Goal: Information Seeking & Learning: Learn about a topic

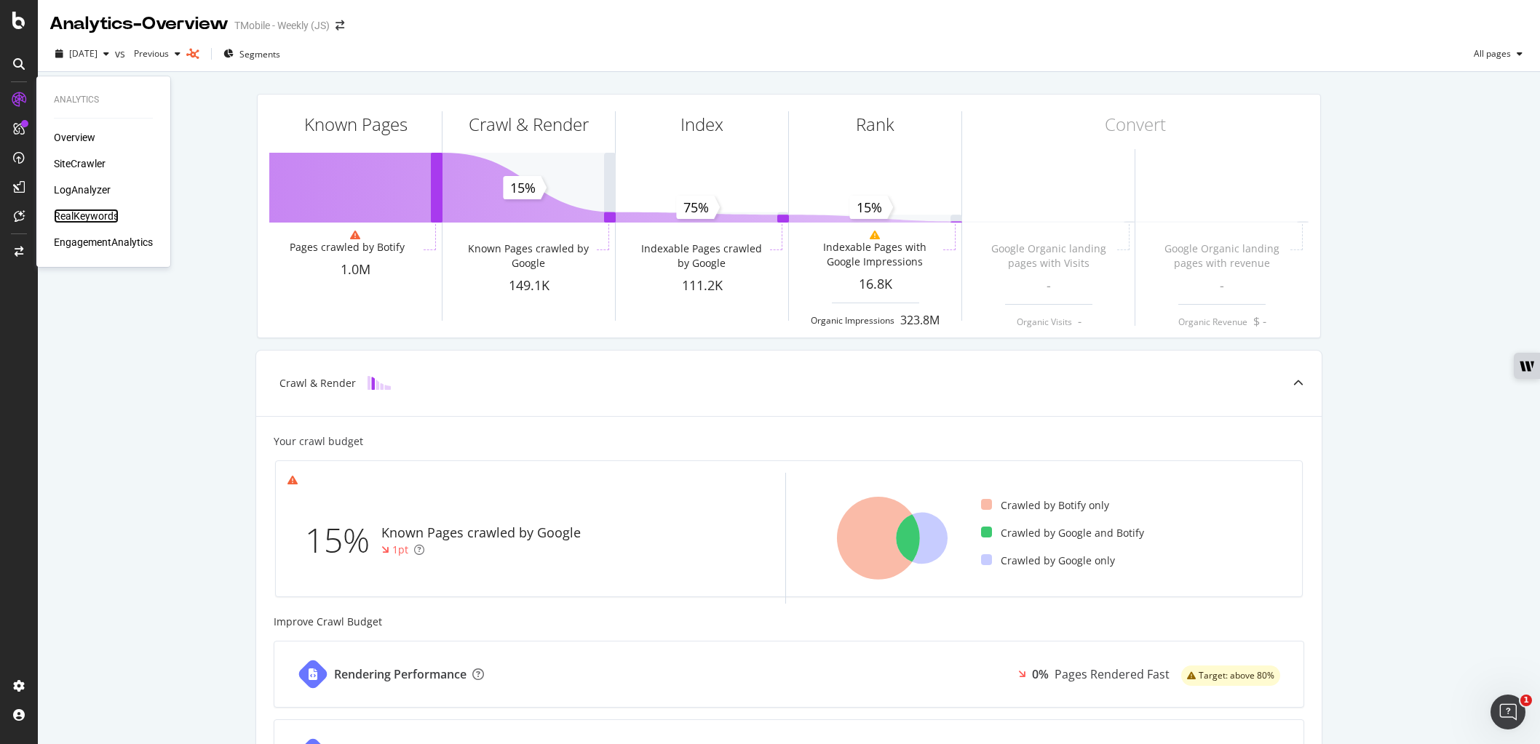
click at [98, 219] on div "RealKeywords" at bounding box center [86, 216] width 65 height 15
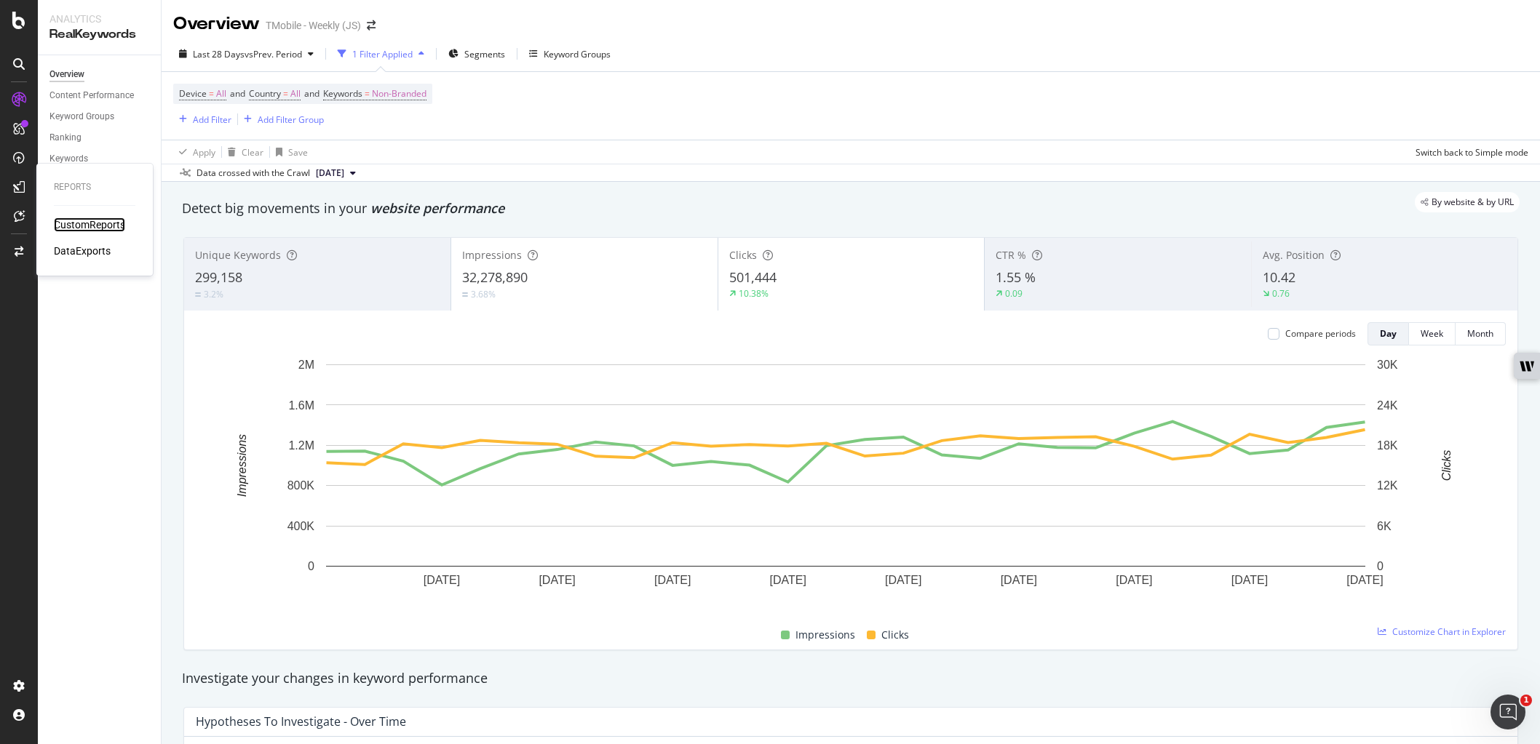
click at [111, 225] on div "CustomReports" at bounding box center [89, 225] width 71 height 15
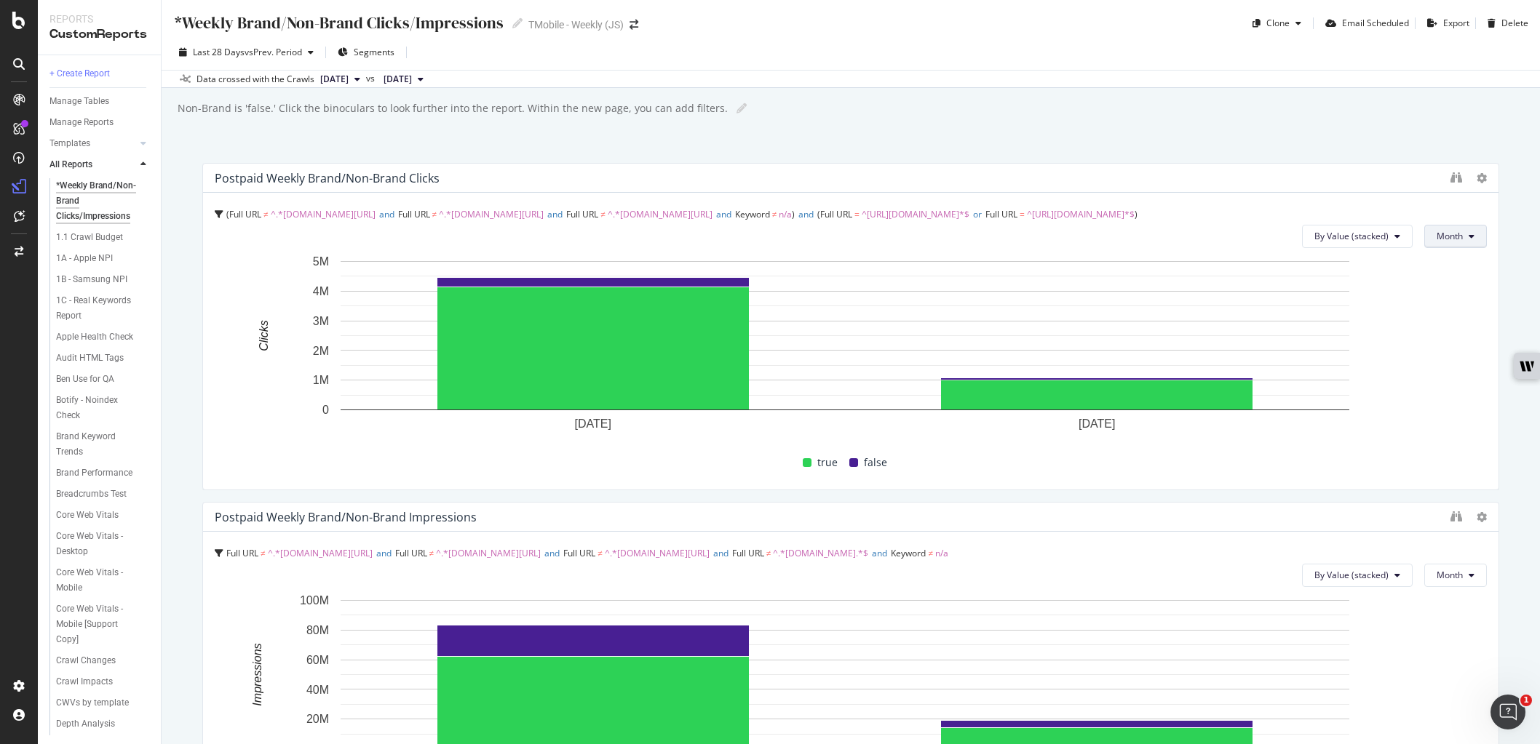
click at [1436, 238] on span "Month" at bounding box center [1449, 236] width 26 height 12
click at [1436, 294] on span "Week" at bounding box center [1439, 292] width 28 height 13
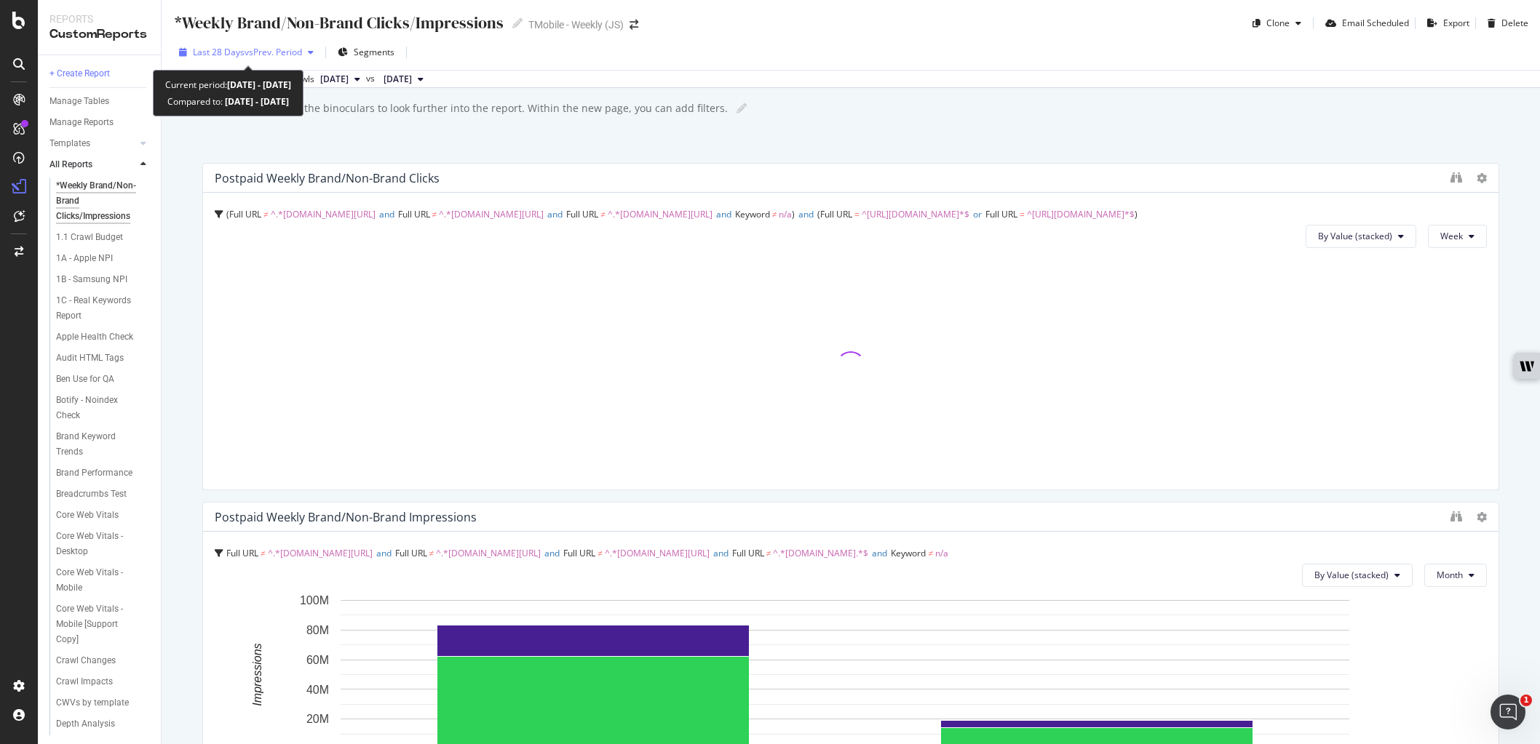
click at [287, 52] on span "vs Prev. Period" at bounding box center [272, 52] width 57 height 12
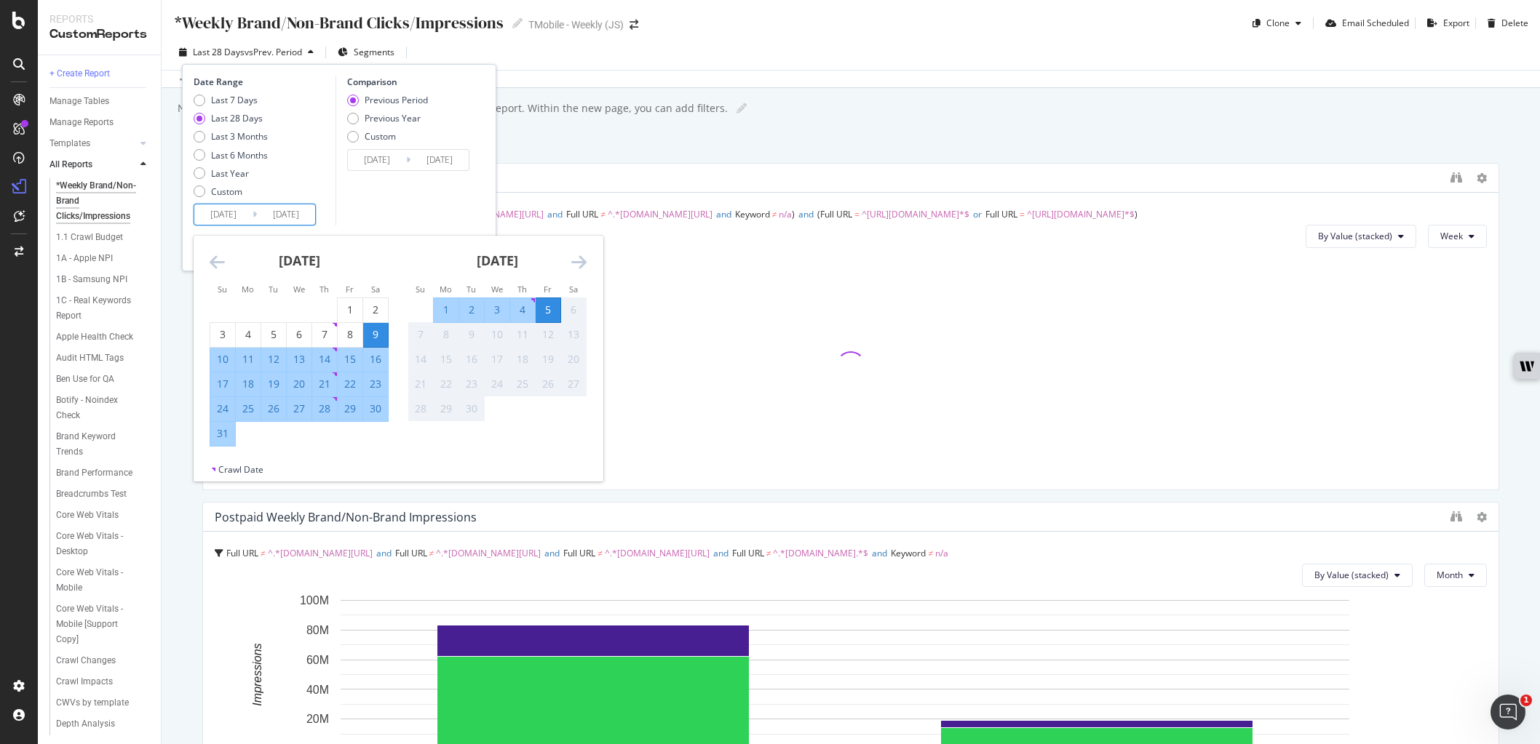
click at [231, 210] on input "[DATE]" at bounding box center [223, 214] width 58 height 20
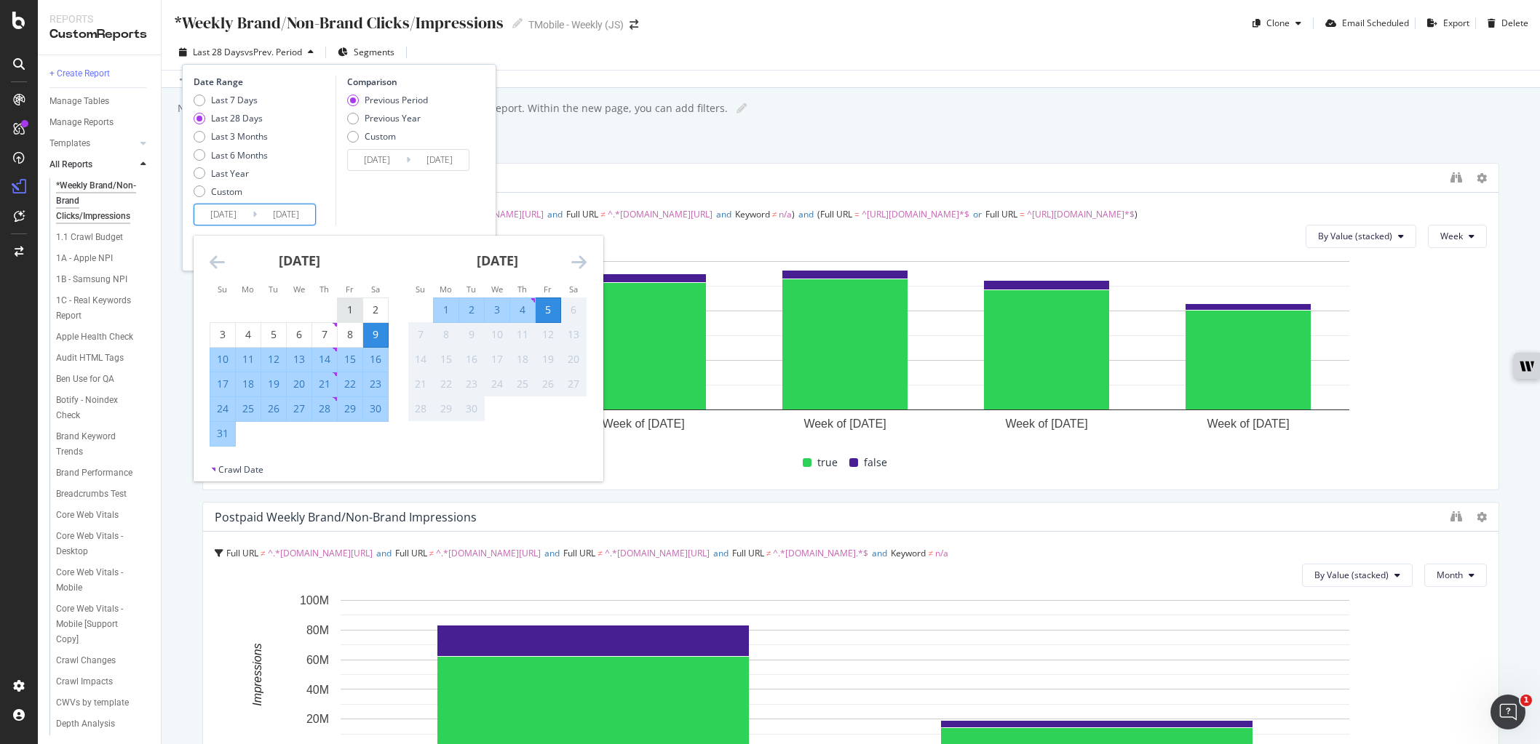
click at [359, 305] on div "1" at bounding box center [350, 310] width 25 height 15
type input "[DATE]"
click at [223, 432] on div "31" at bounding box center [222, 433] width 25 height 15
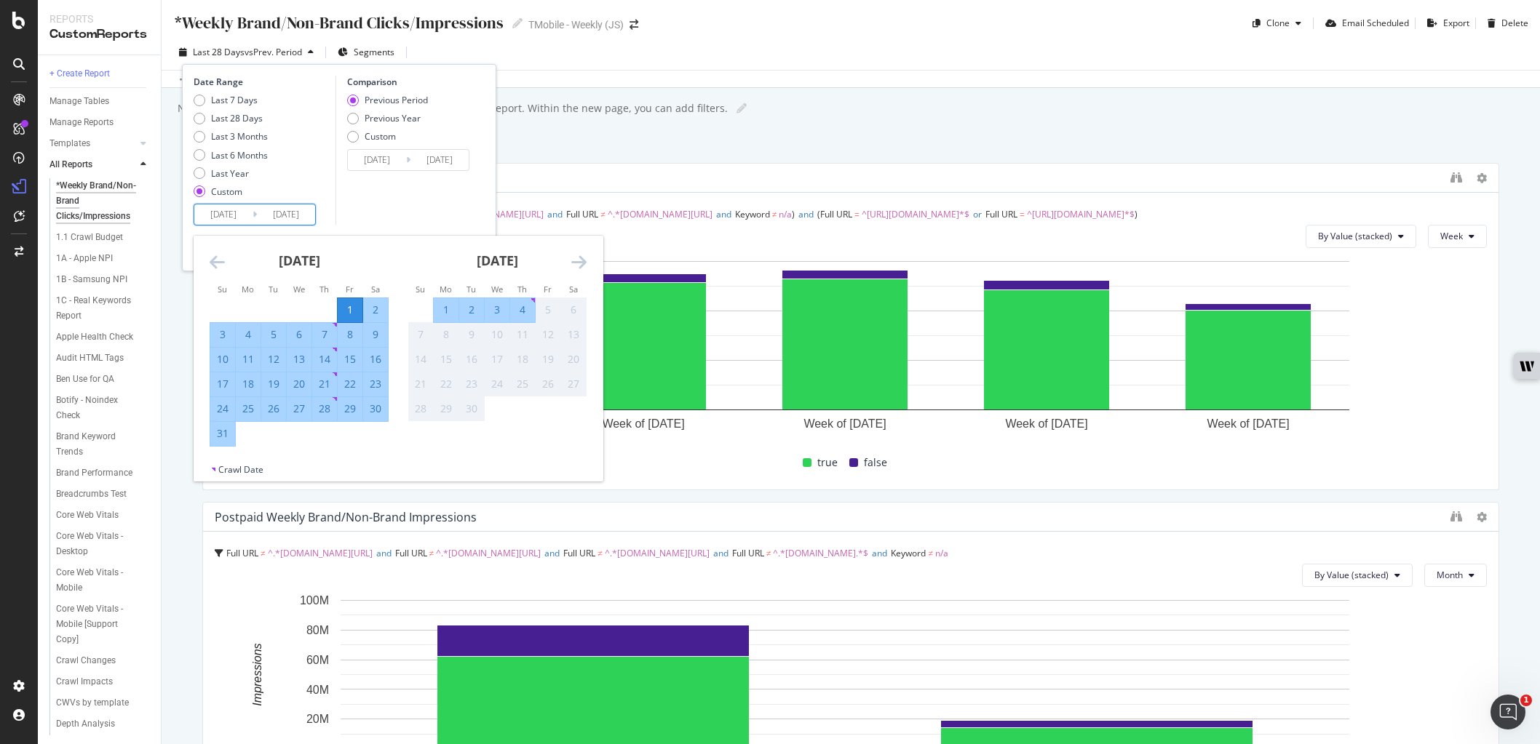
type input "[DATE]"
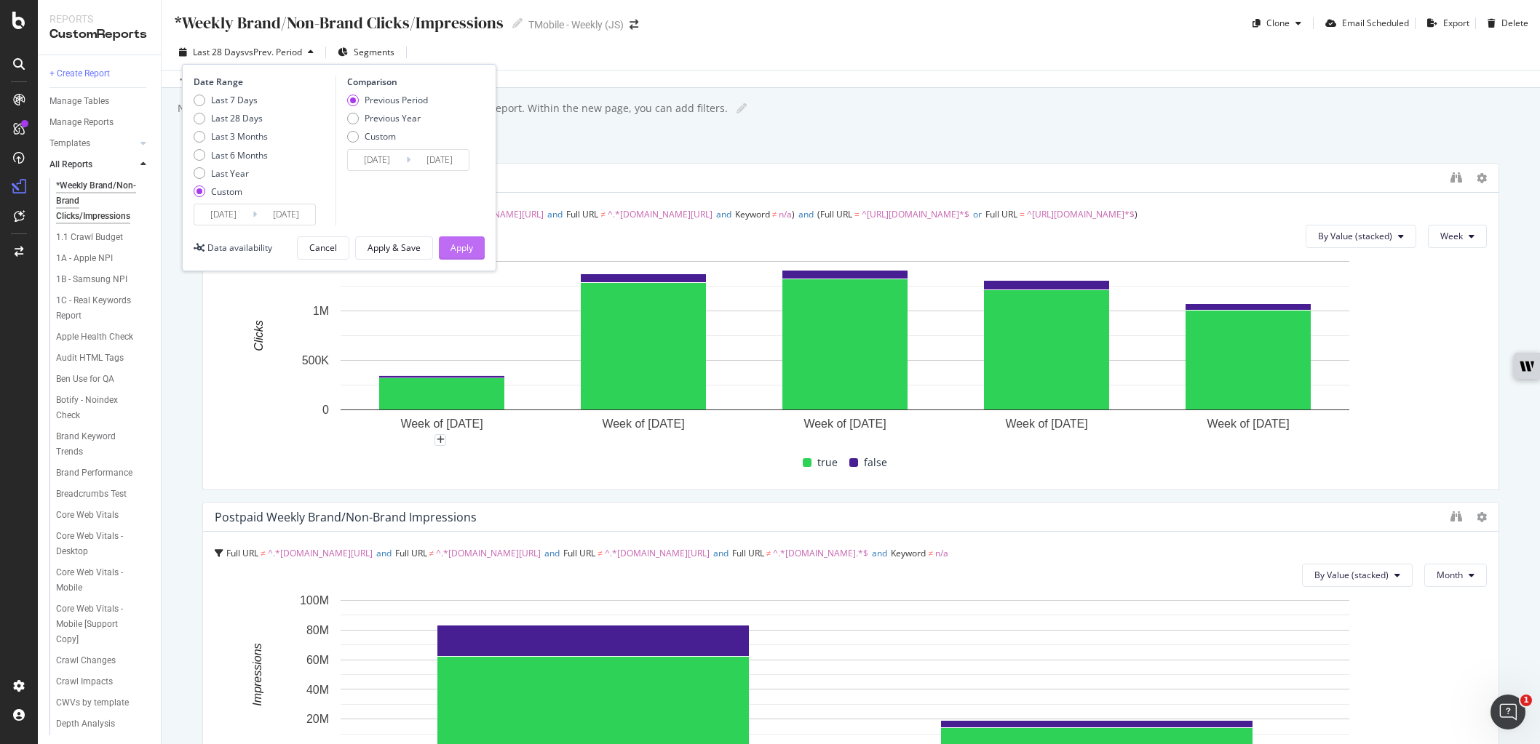
click at [458, 244] on div "Apply" at bounding box center [461, 248] width 23 height 12
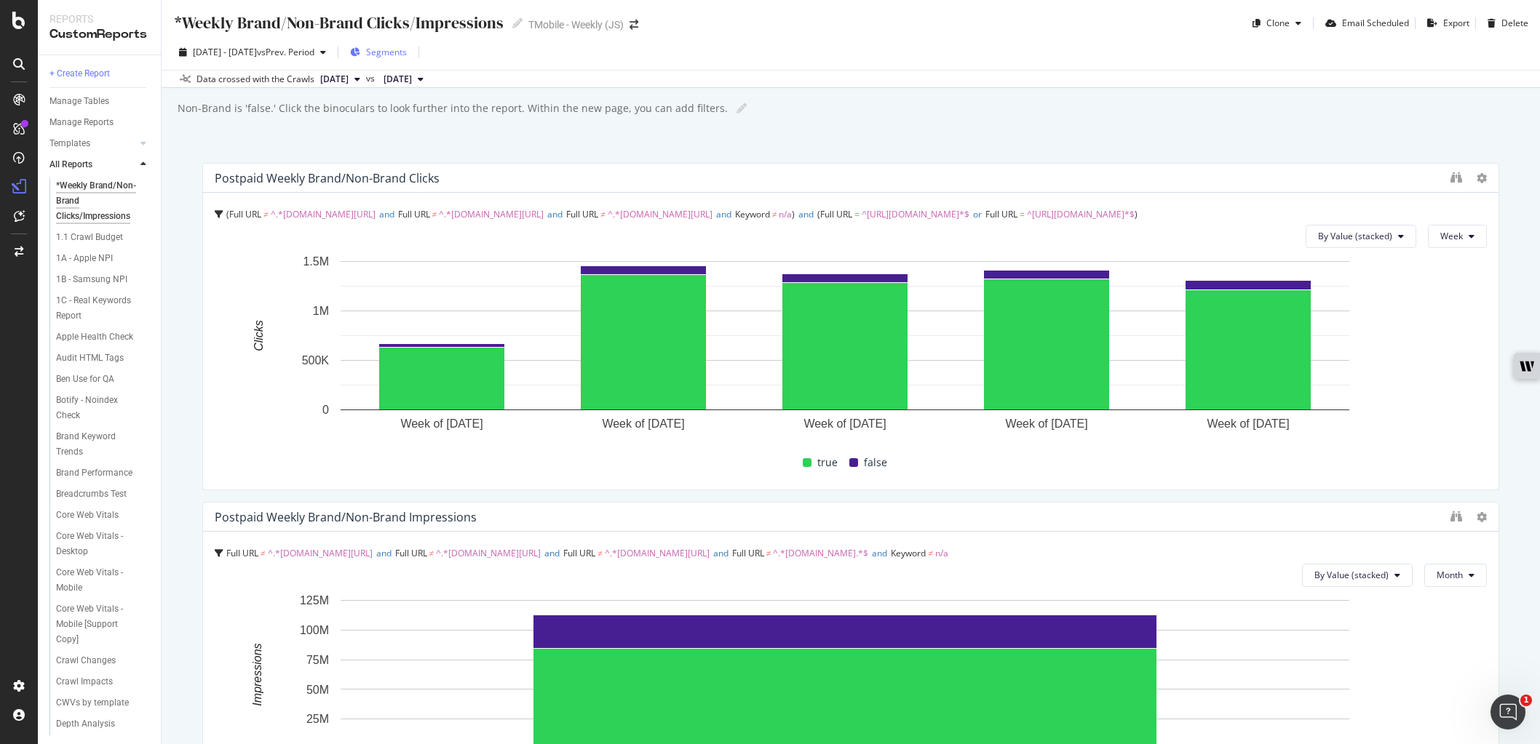
click at [407, 52] on span "Segments" at bounding box center [386, 52] width 41 height 12
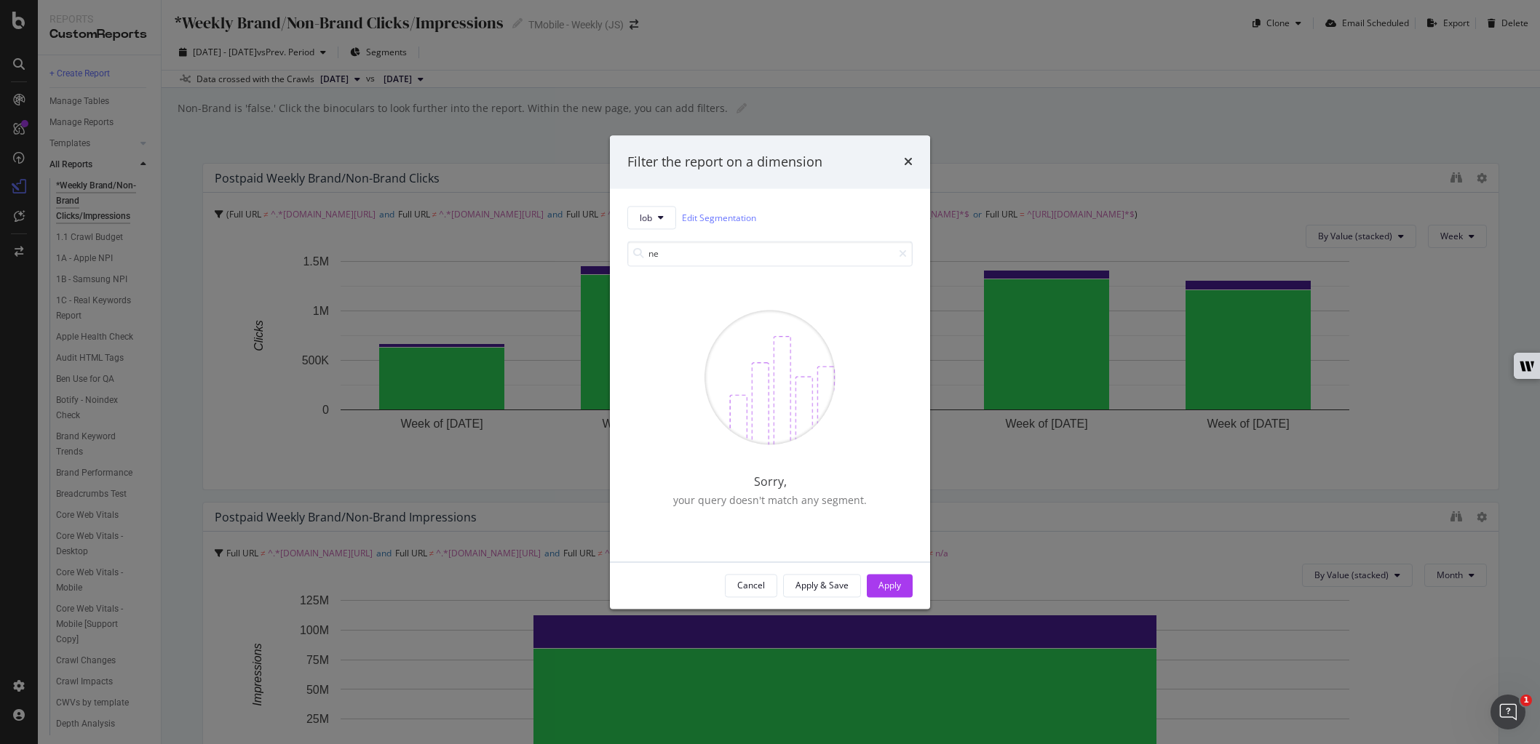
type input "n"
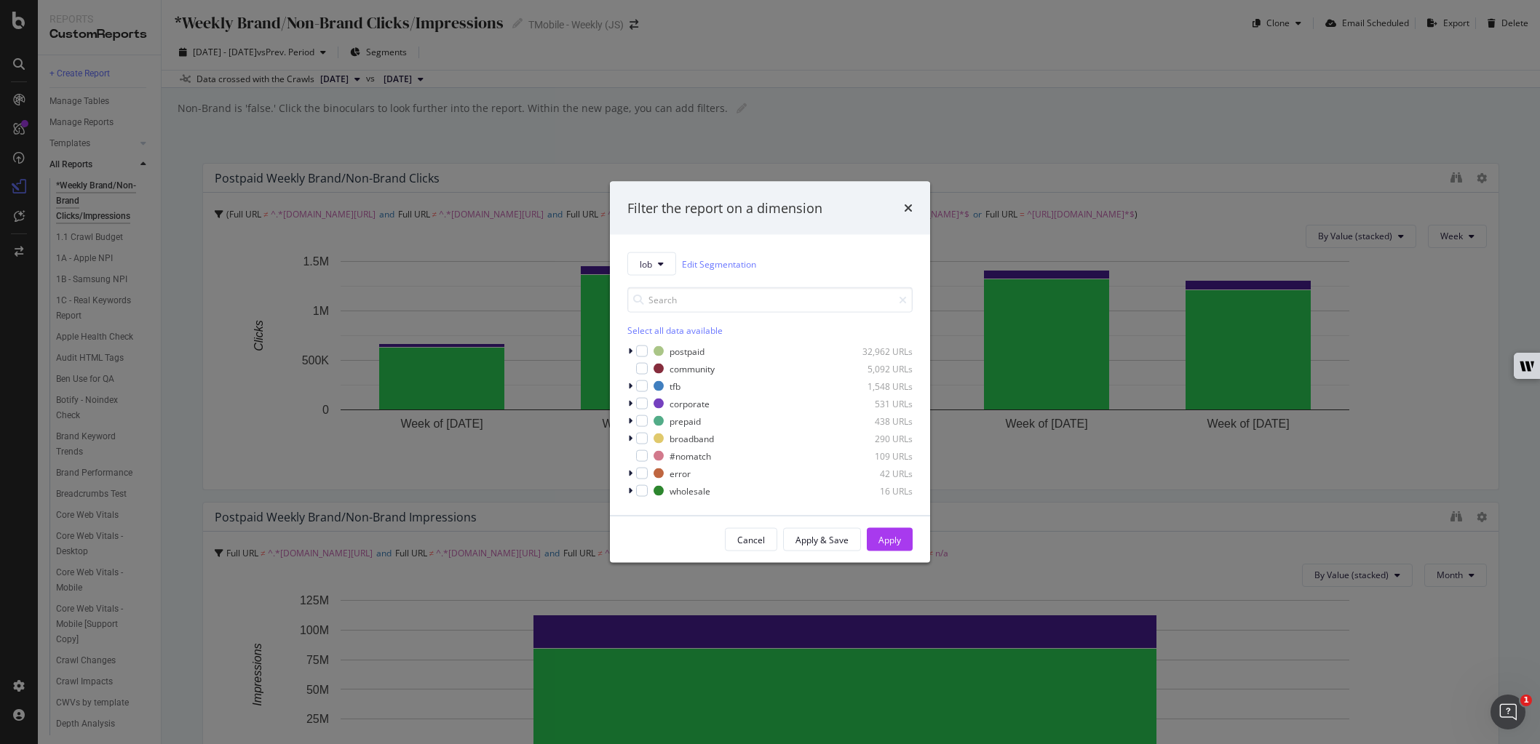
click at [635, 359] on div "postpaid 32,962 URLs community 5,092 URLs tfb 1,548 URLs corporate 531 URLs pre…" at bounding box center [769, 421] width 285 height 154
click at [633, 351] on div "modal" at bounding box center [631, 351] width 9 height 15
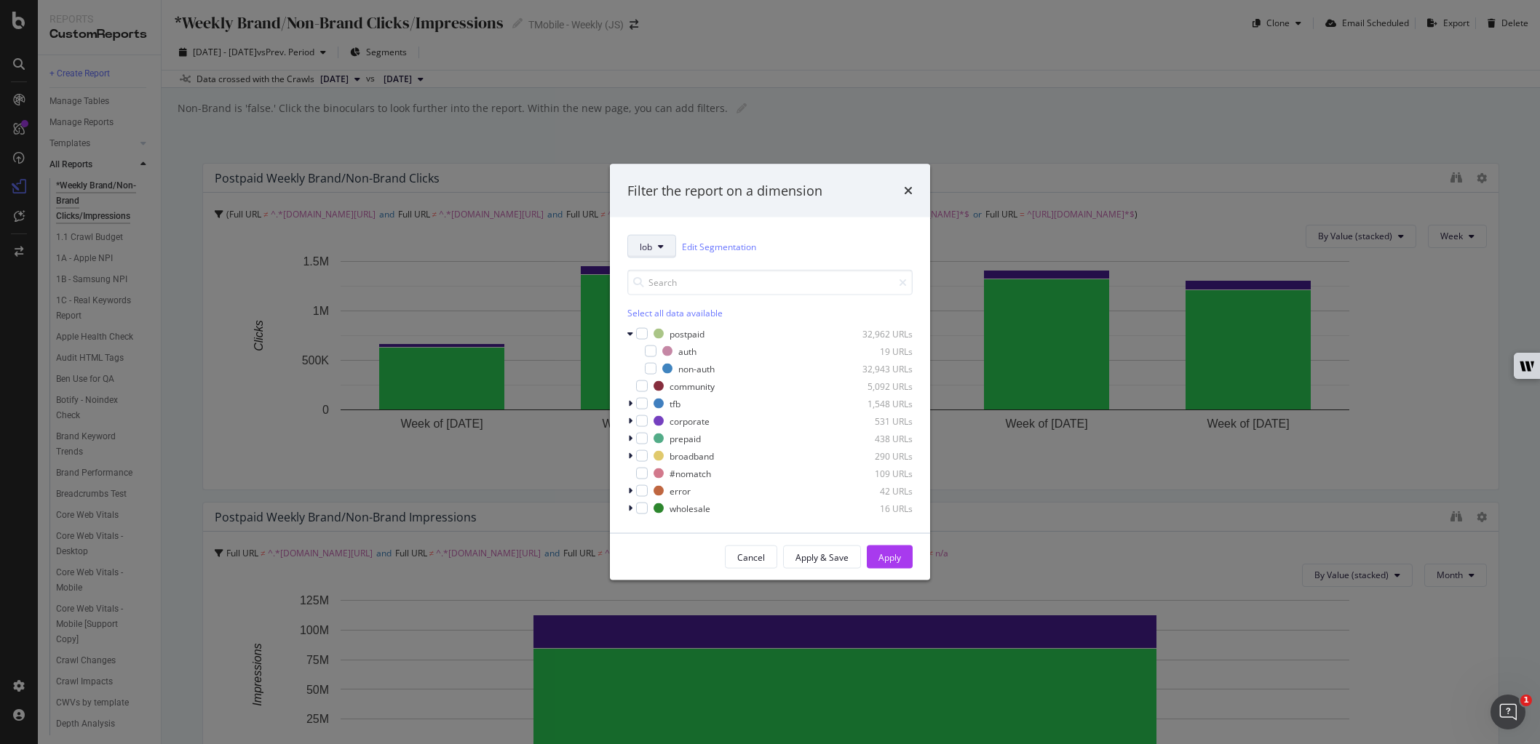
click at [658, 253] on button "lob" at bounding box center [651, 246] width 49 height 23
click at [697, 330] on span "pagetype" at bounding box center [679, 325] width 79 height 13
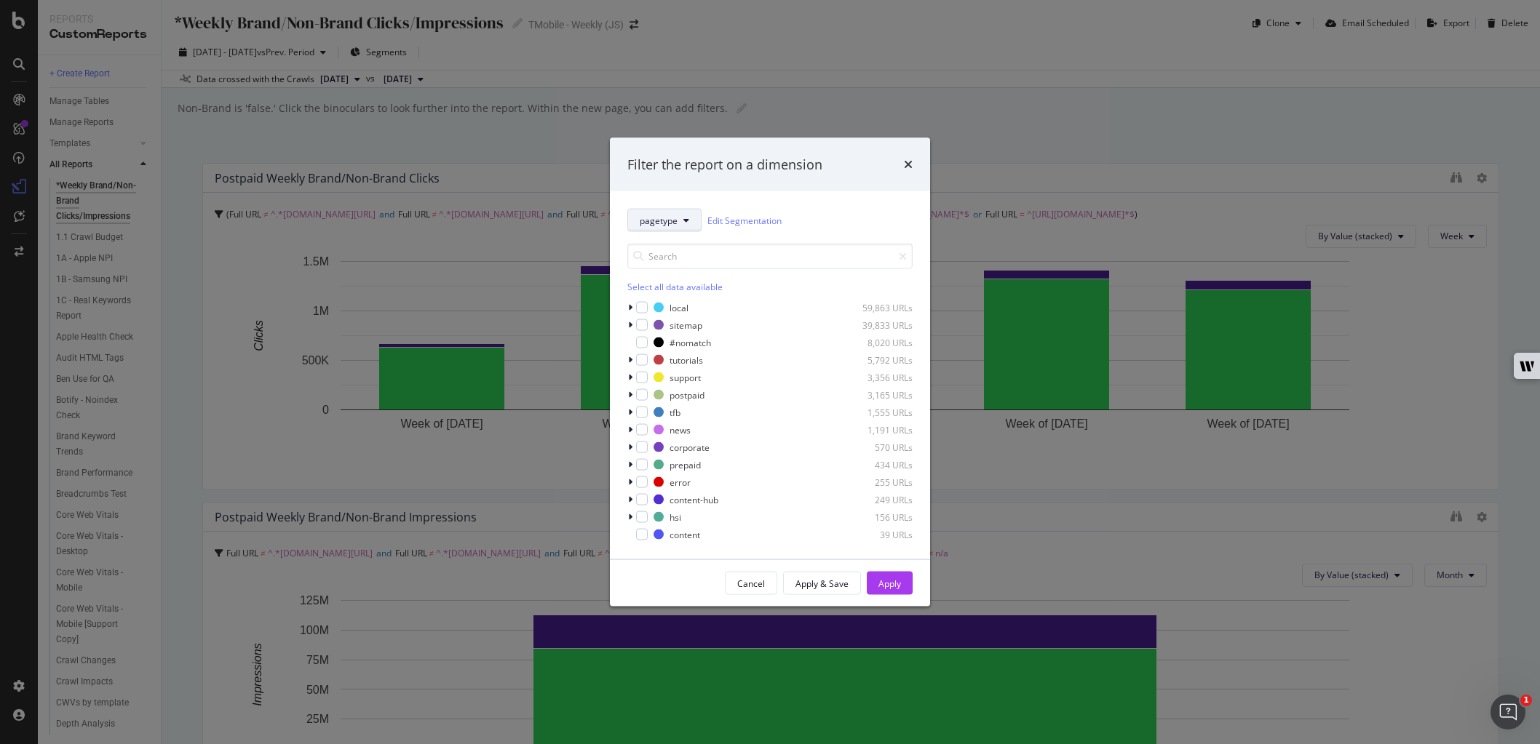
click at [648, 212] on button "pagetype" at bounding box center [664, 220] width 74 height 23
click at [687, 442] on span "page-groups" at bounding box center [679, 447] width 79 height 13
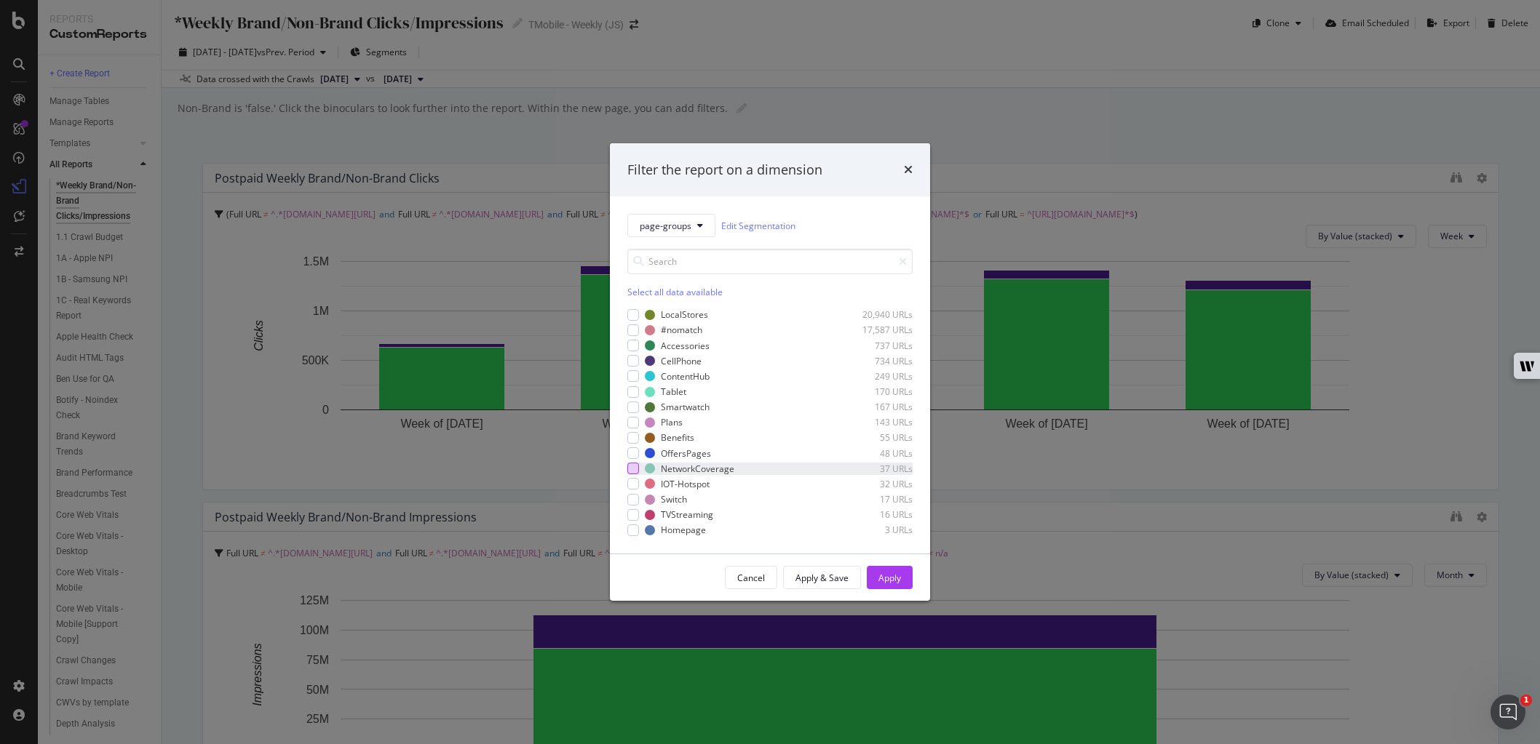
click at [629, 466] on div "modal" at bounding box center [633, 469] width 12 height 12
click at [890, 585] on div "Apply" at bounding box center [889, 578] width 23 height 22
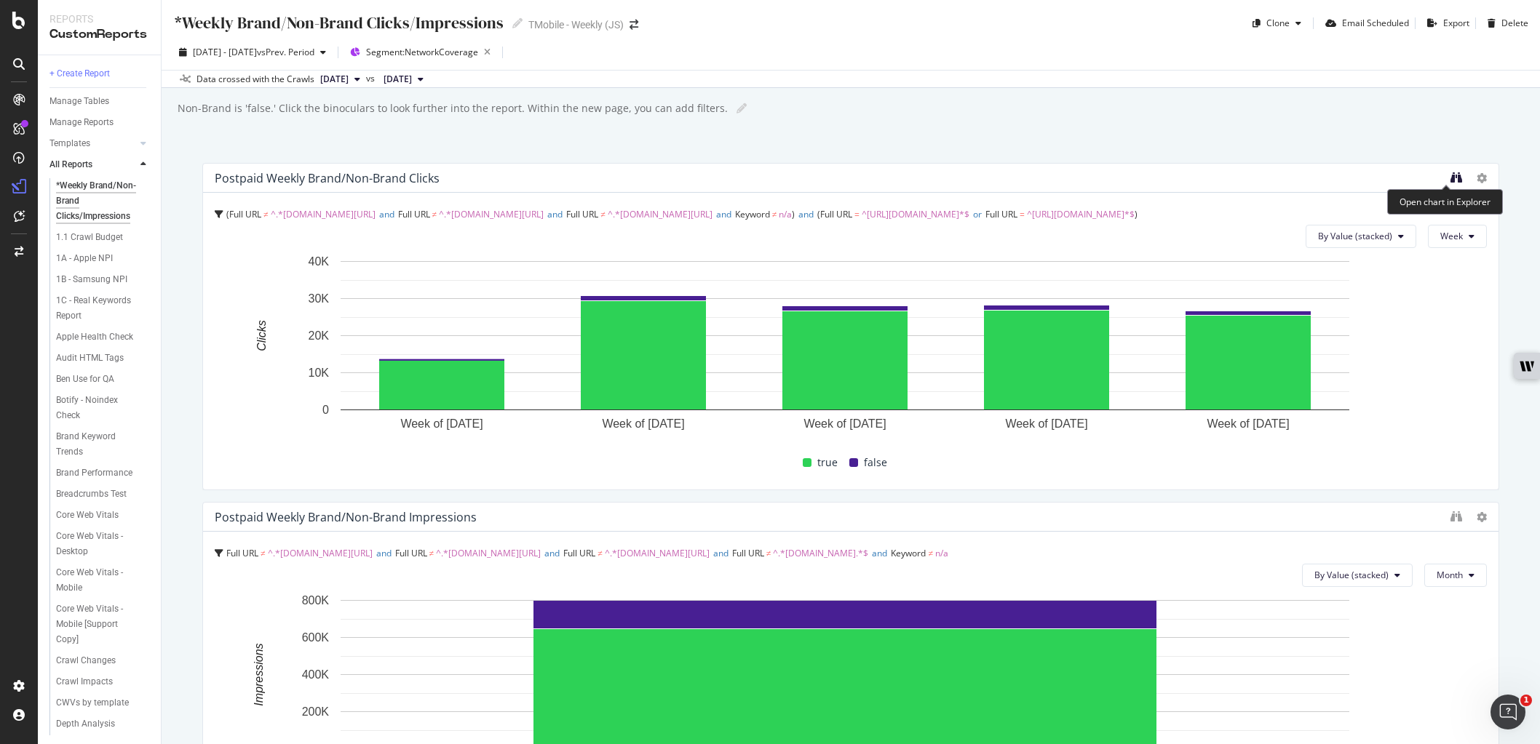
click at [1450, 178] on icon "binoculars" at bounding box center [1456, 178] width 12 height 12
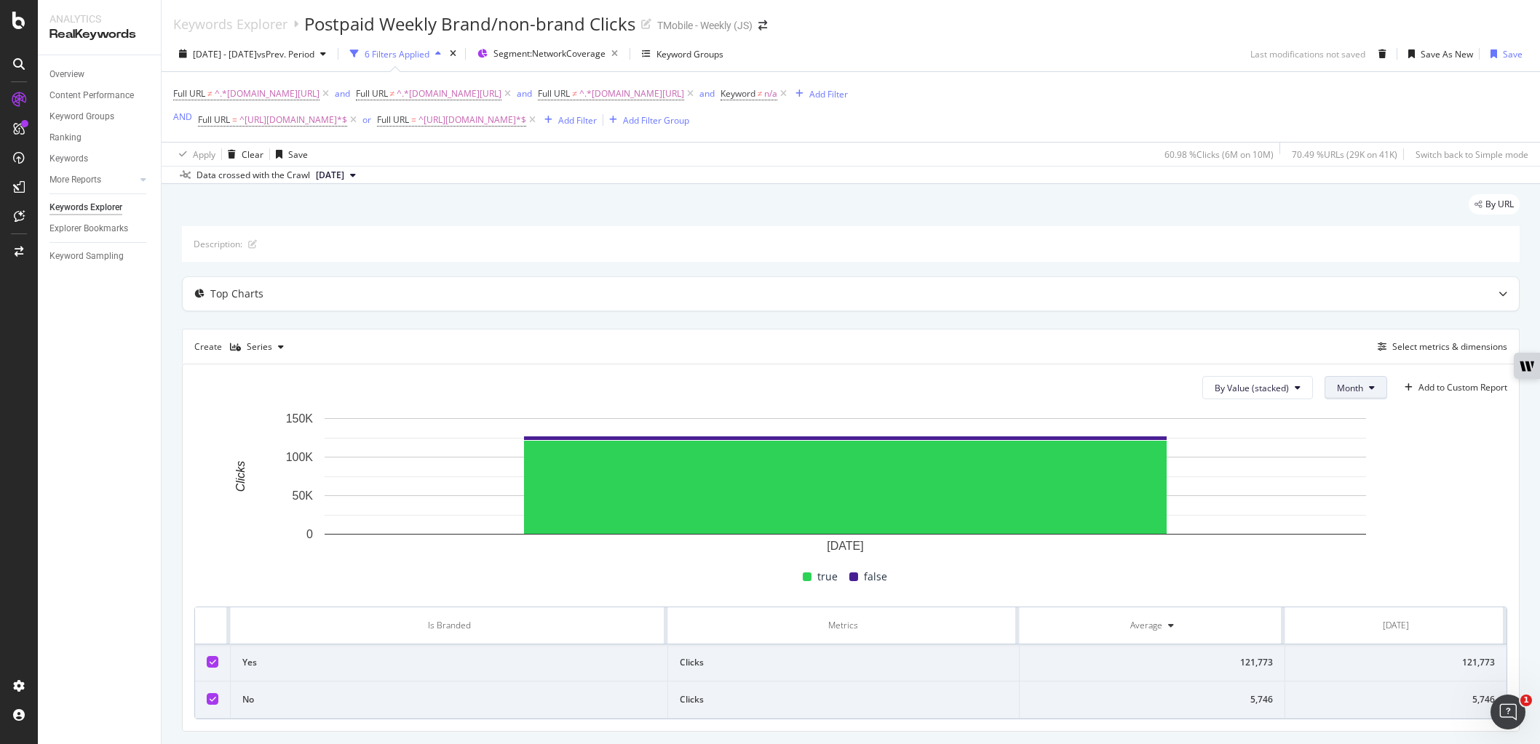
click at [1340, 376] on button "Month" at bounding box center [1355, 387] width 63 height 23
click at [1342, 443] on span "Week" at bounding box center [1338, 443] width 28 height 13
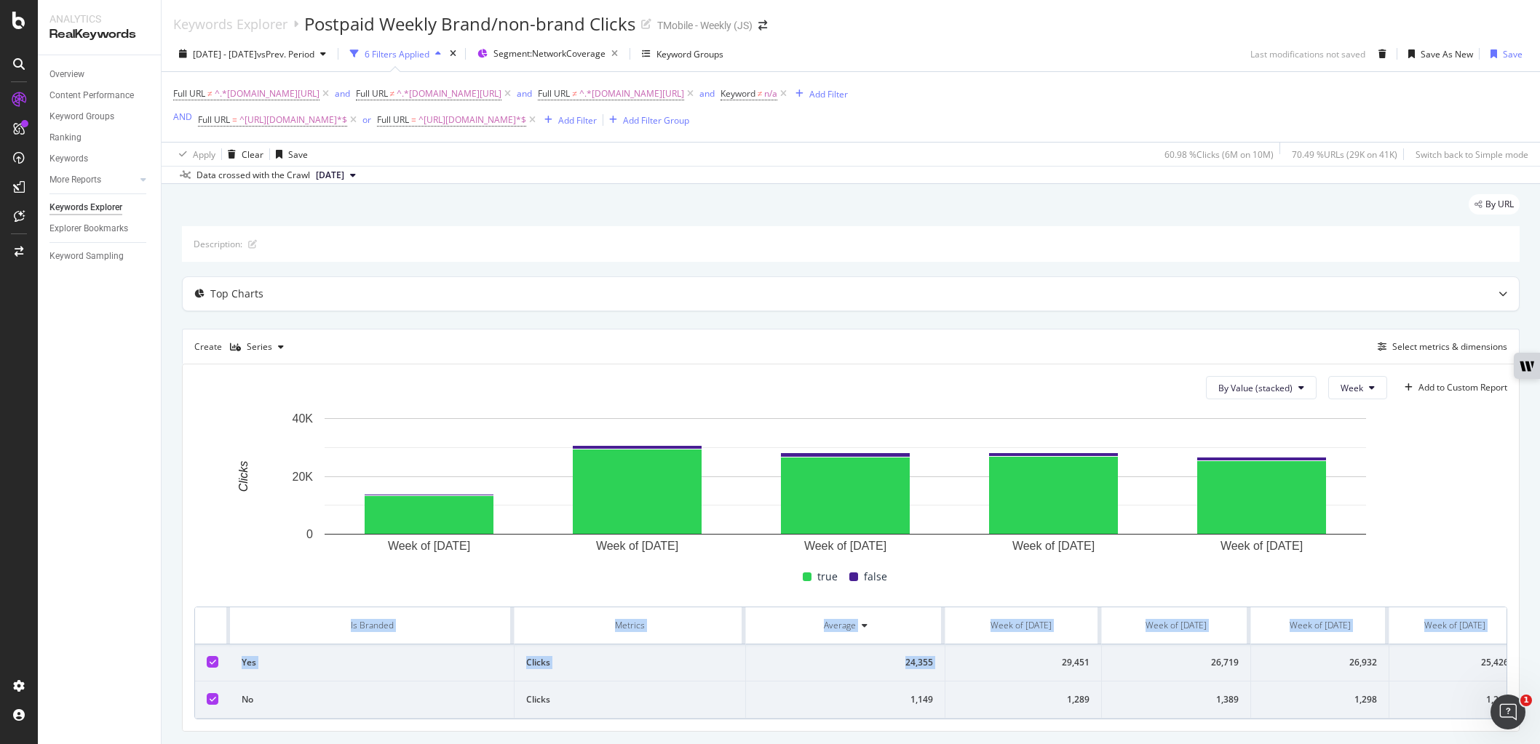
scroll to position [0, 207]
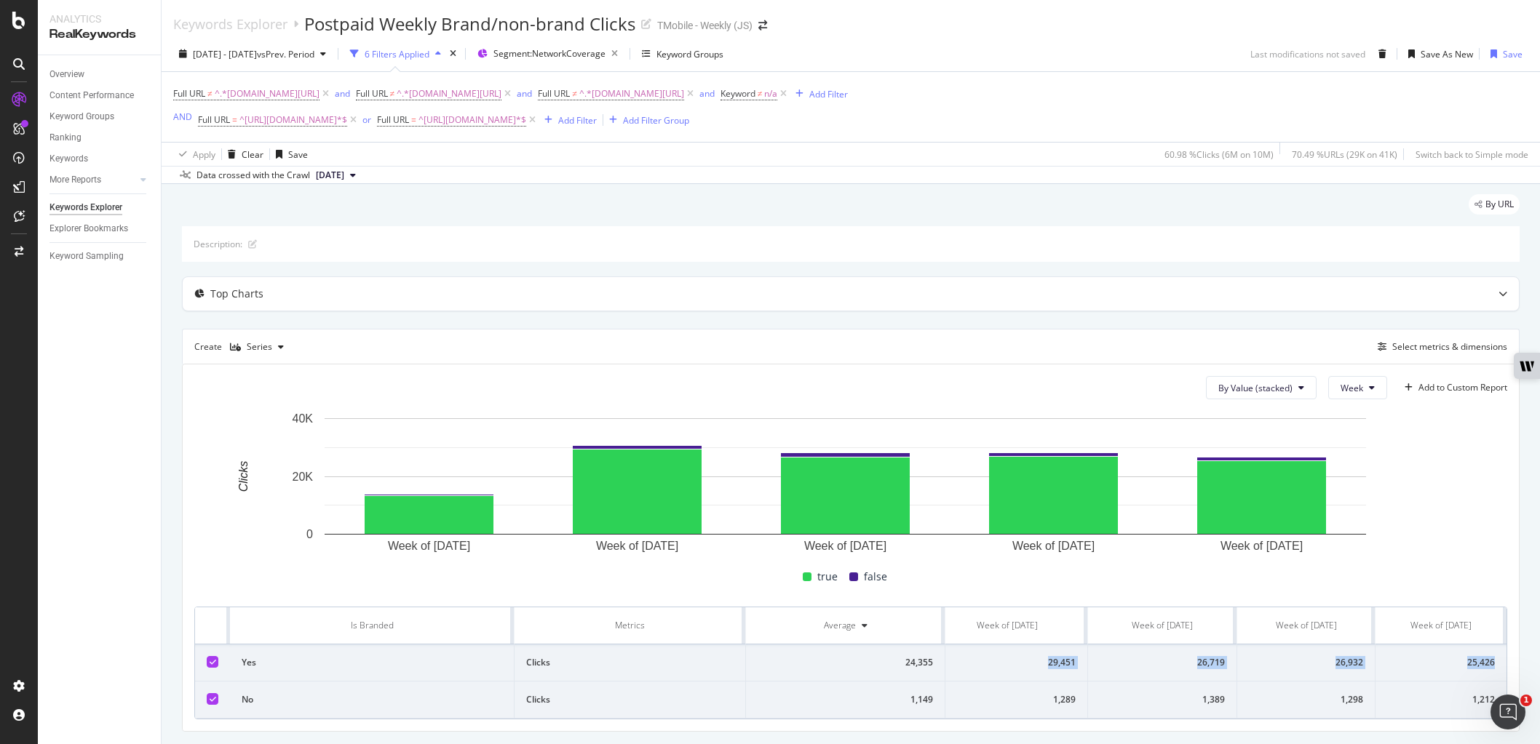
drag, startPoint x: 1010, startPoint y: 653, endPoint x: 1484, endPoint y: 665, distance: 473.8
click at [1484, 665] on tr "Yes Clicks 24,355 13,245 29,451 26,719 26,932 25,426" at bounding box center [752, 663] width 1507 height 37
copy tr "13,245 29,451 26,719 26,932 25,426"
click at [1186, 656] on div "26,719" at bounding box center [1161, 662] width 125 height 13
drag, startPoint x: 1209, startPoint y: 658, endPoint x: 1484, endPoint y: 653, distance: 275.8
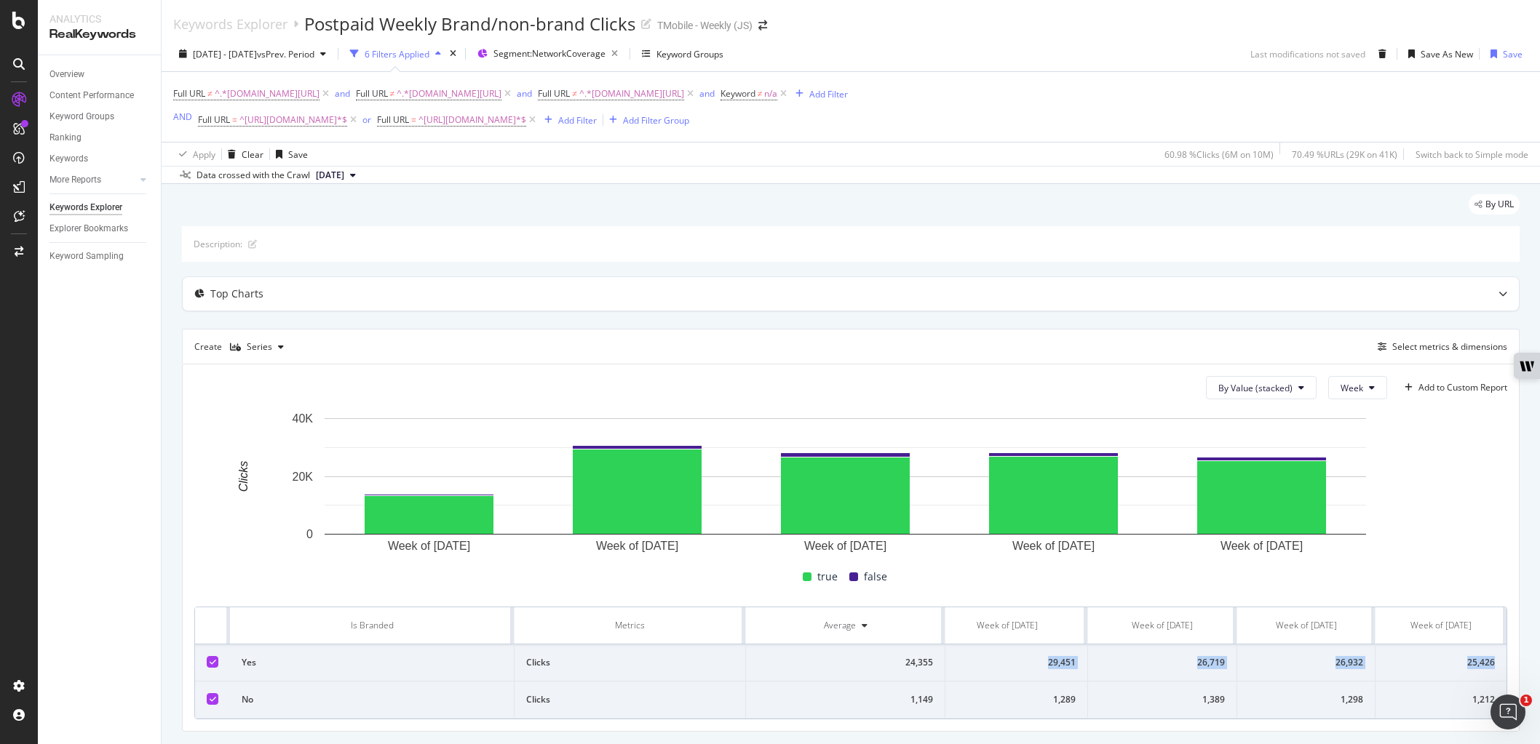
click at [1484, 653] on tr "Yes Clicks 24,355 13,245 29,451 26,719 26,932 25,426" at bounding box center [752, 663] width 1507 height 37
copy tr "29,451 26,719 26,932 25,426"
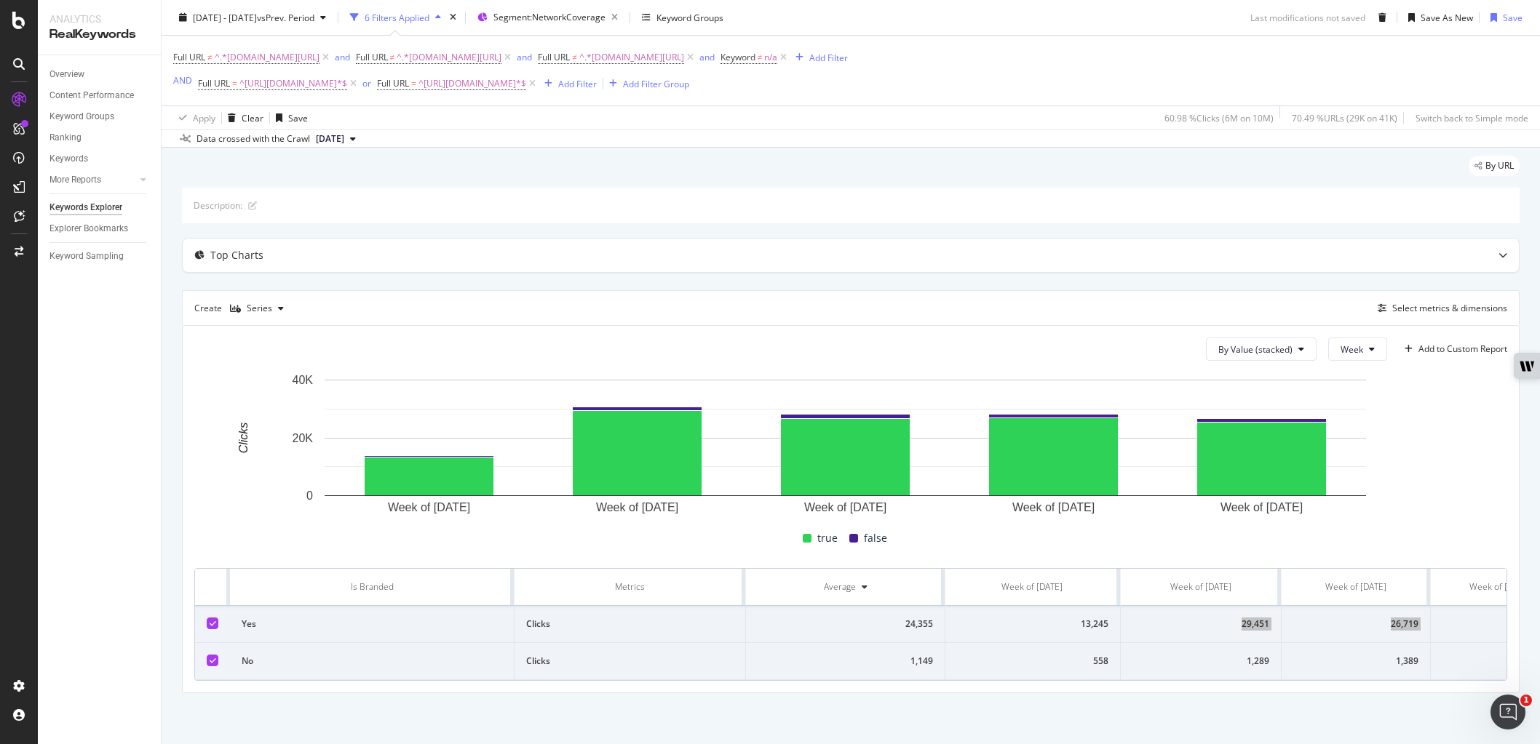
scroll to position [0, 0]
click at [624, 15] on icon "button" at bounding box center [614, 17] width 18 height 20
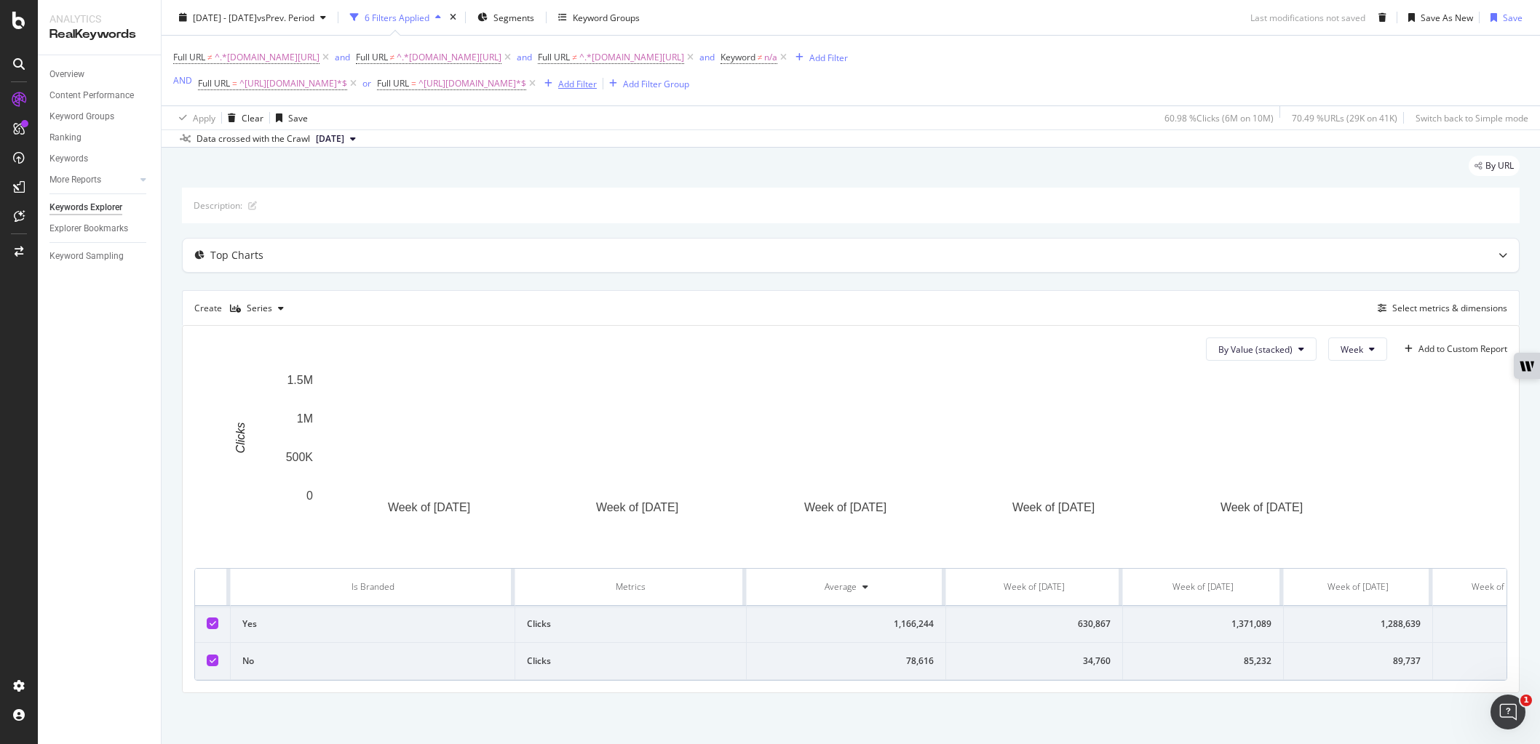
scroll to position [46, 0]
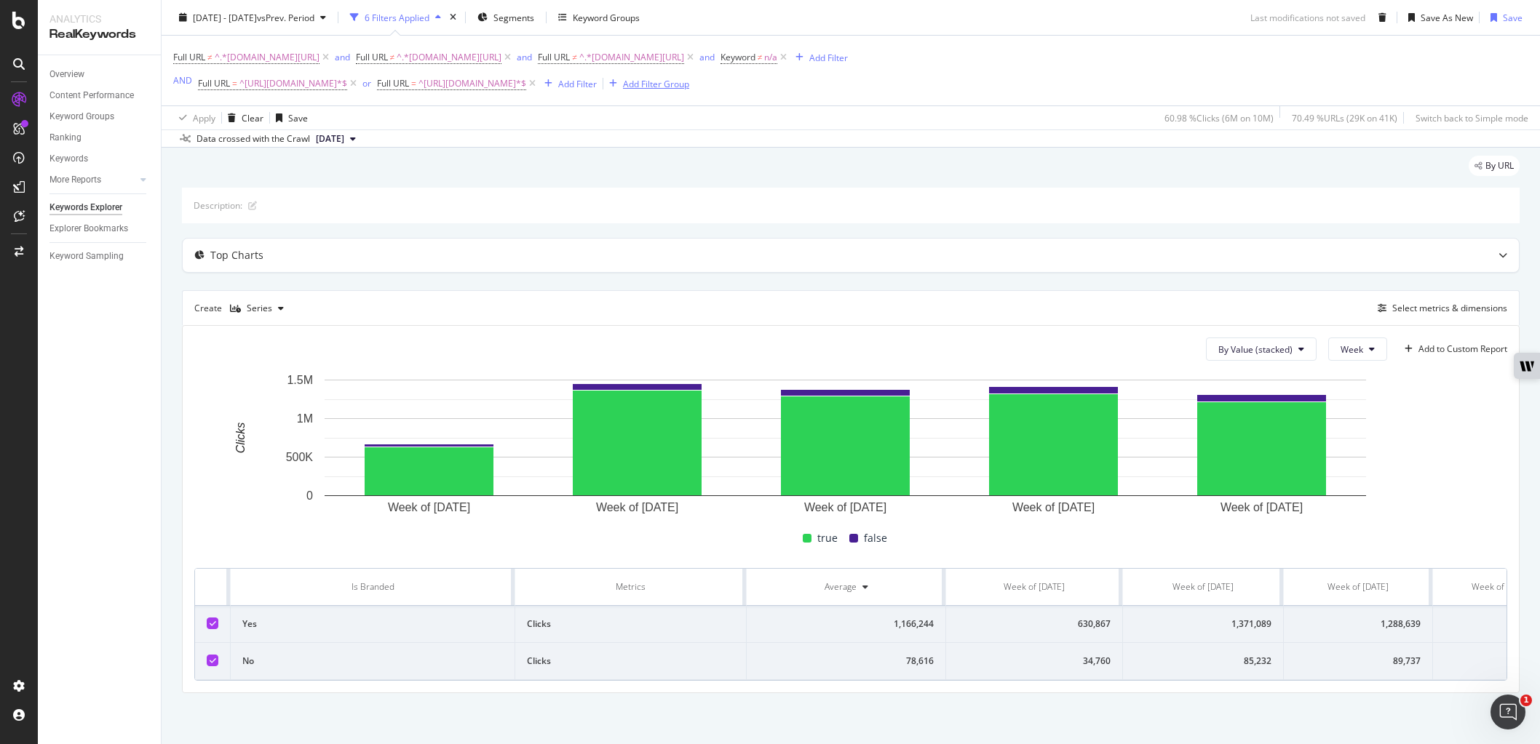
click at [672, 85] on div "Add Filter Group" at bounding box center [656, 83] width 66 height 12
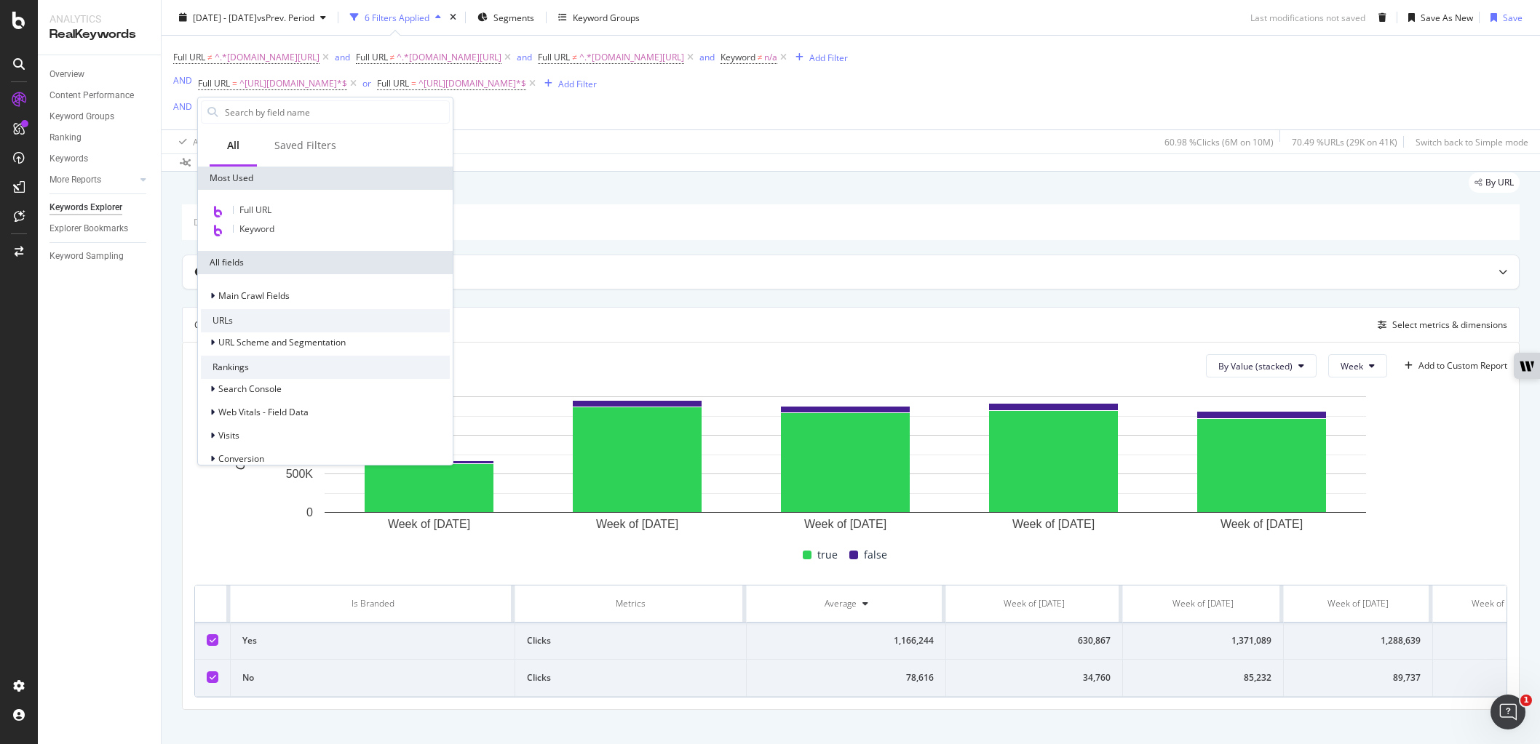
scroll to position [70, 0]
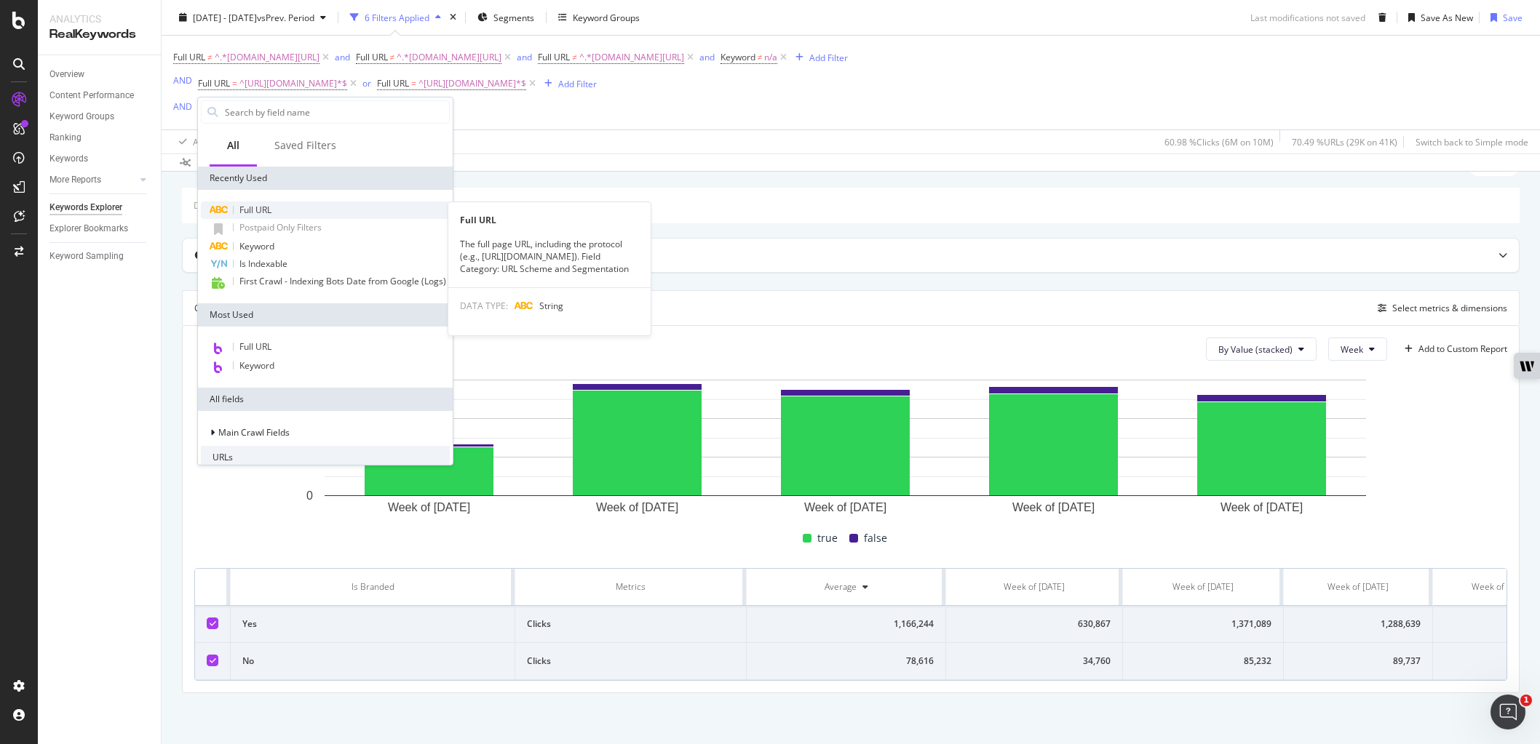
click at [292, 212] on div "Full URL" at bounding box center [325, 210] width 249 height 17
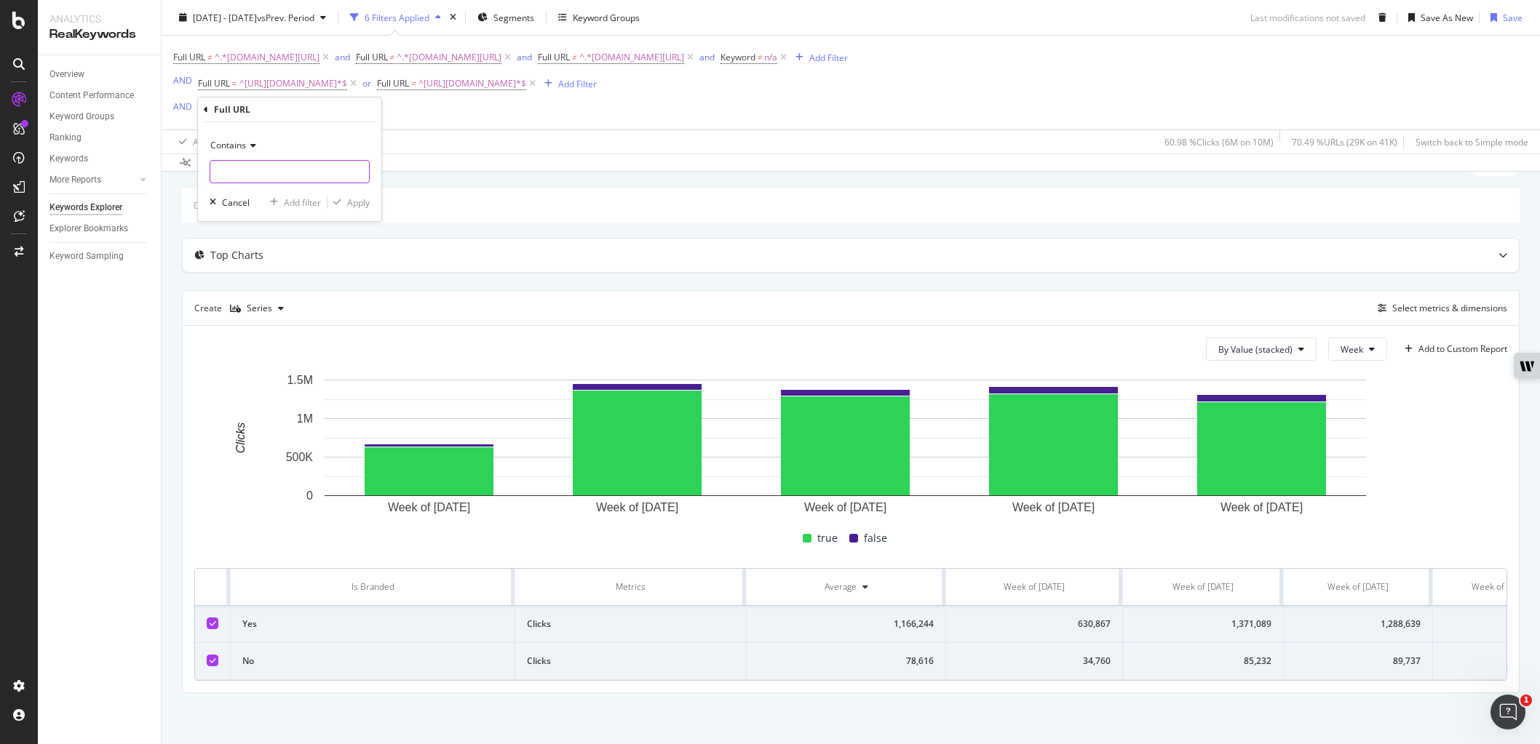
click at [310, 170] on input "text" at bounding box center [289, 171] width 159 height 23
drag, startPoint x: 254, startPoint y: 172, endPoint x: 338, endPoint y: 182, distance: 84.3
click at [256, 172] on input "t-mobile/com/coverage" at bounding box center [279, 171] width 138 height 23
type input "t-mobile.com/coverage"
click at [367, 198] on div "Apply" at bounding box center [358, 202] width 23 height 12
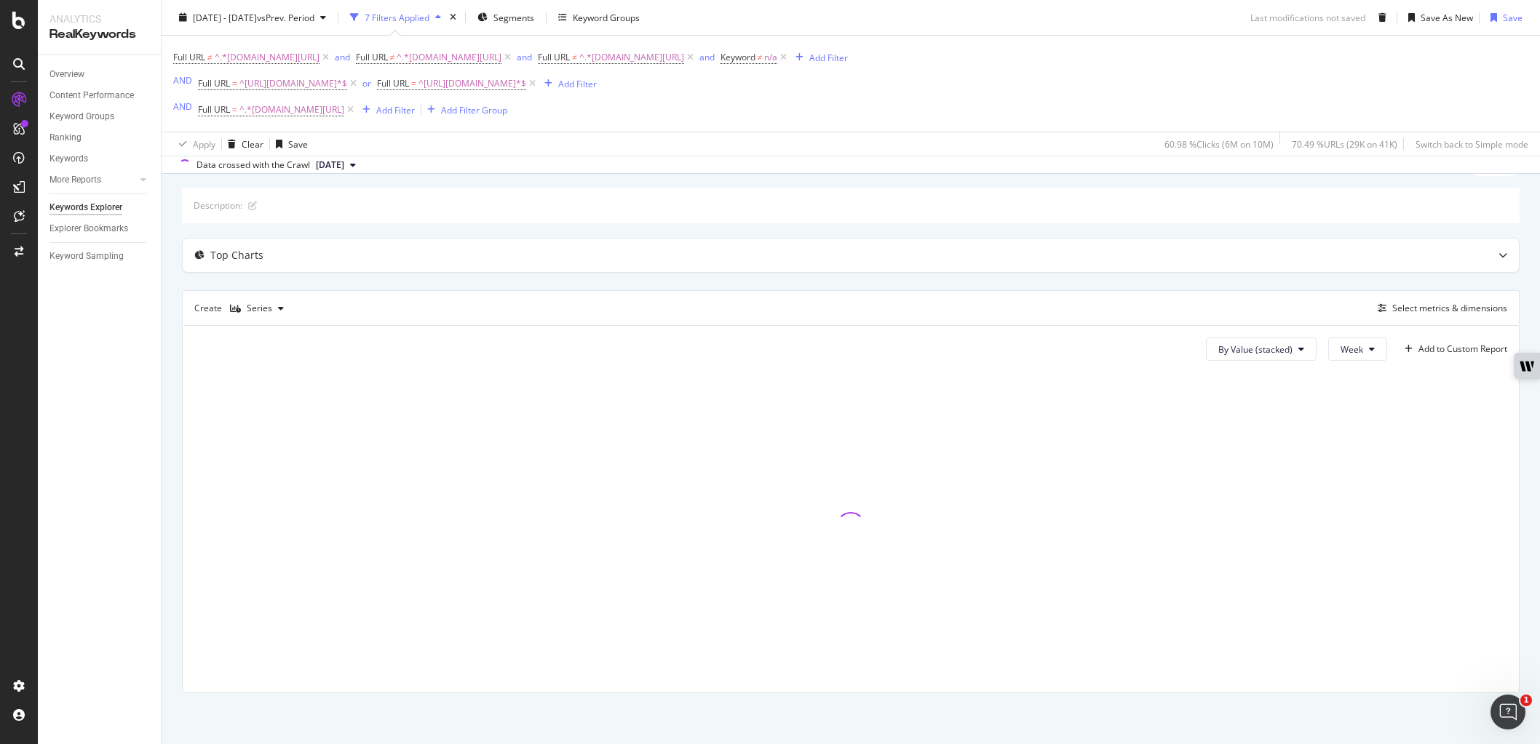
scroll to position [65, 0]
click at [405, 101] on button "Add Filter" at bounding box center [386, 109] width 58 height 17
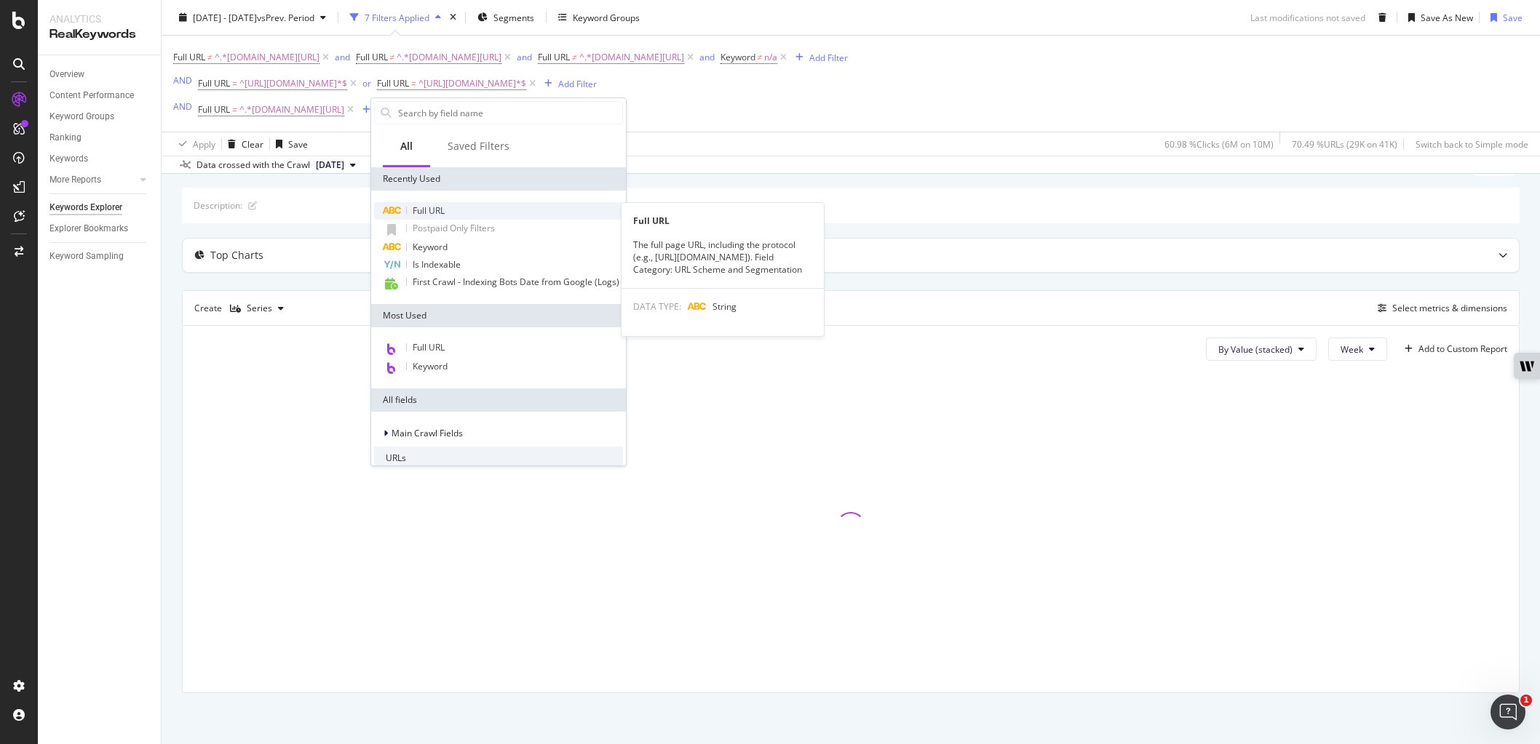
click at [461, 216] on div "Full URL" at bounding box center [498, 210] width 249 height 17
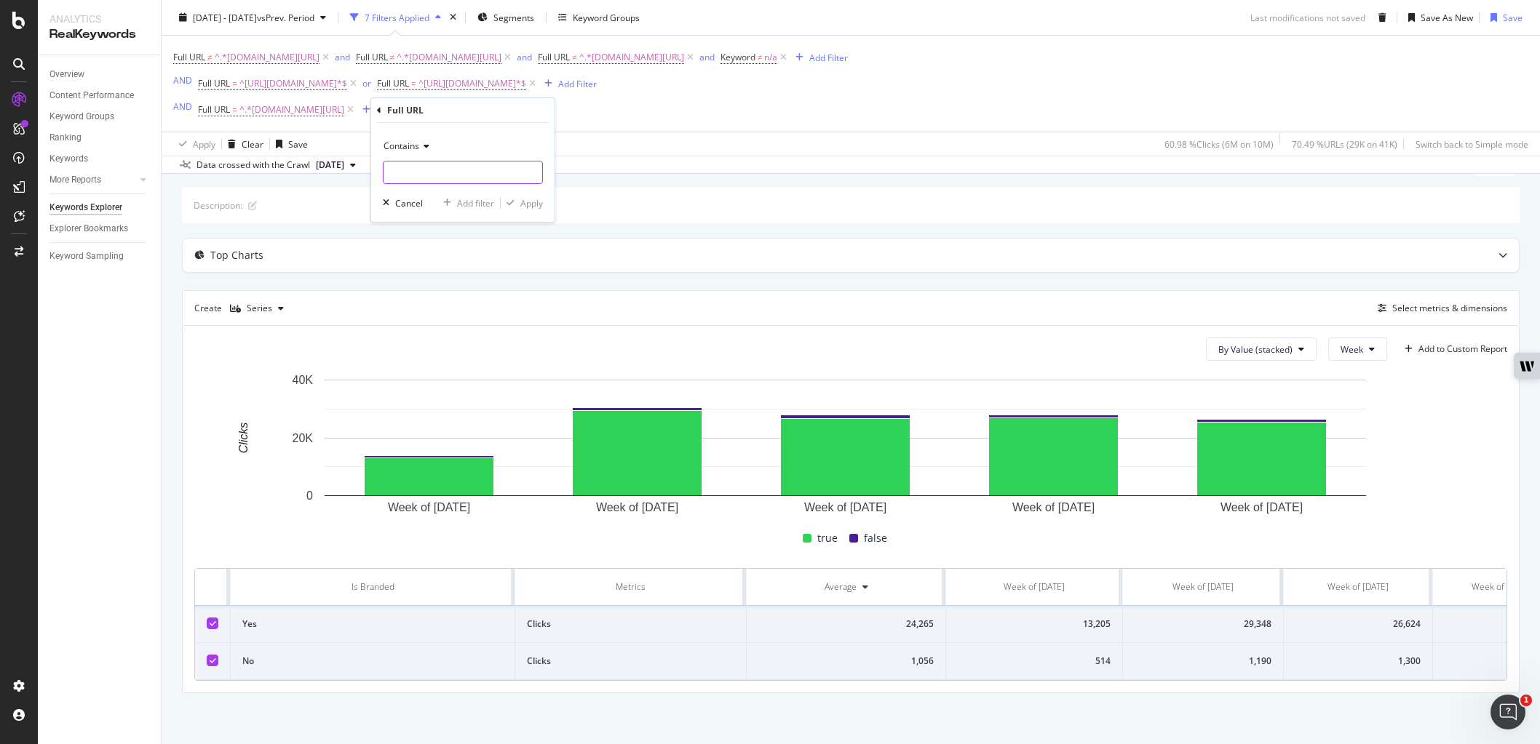
click at [425, 170] on input "text" at bounding box center [462, 172] width 159 height 23
type input "/offers/free-trial"
click at [537, 210] on div "Apply" at bounding box center [522, 202] width 42 height 13
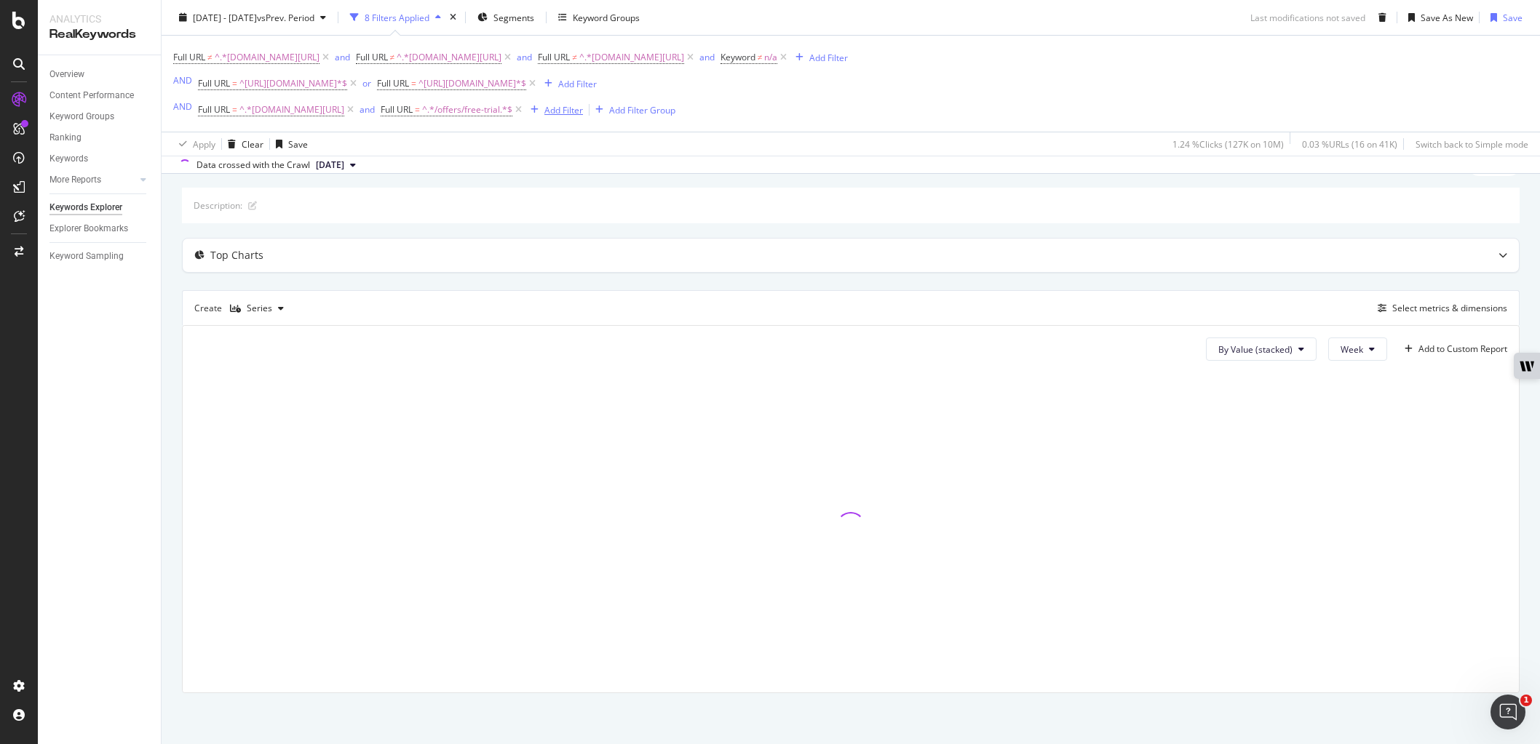
click at [573, 114] on div "Add Filter" at bounding box center [563, 109] width 39 height 12
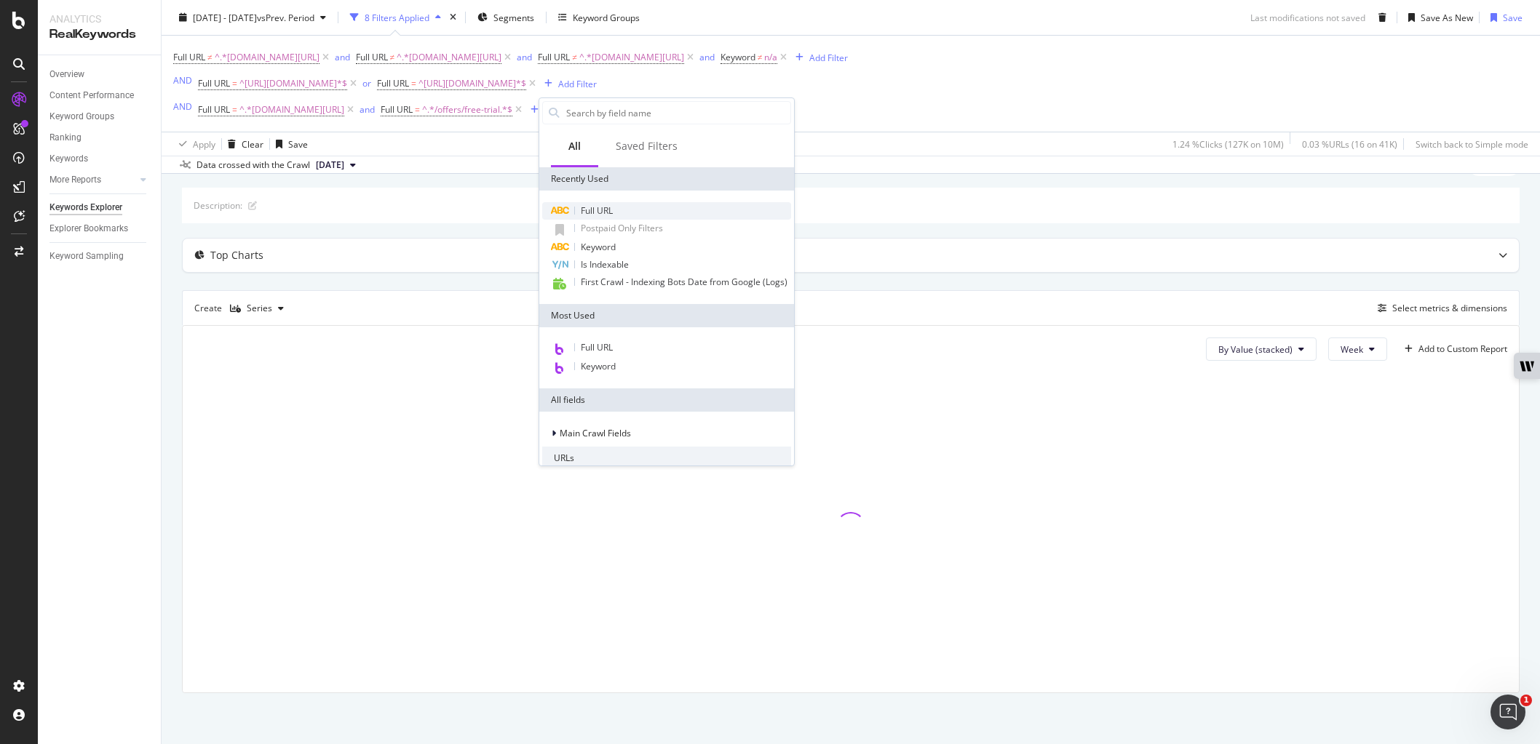
click at [605, 209] on span "Full URL" at bounding box center [597, 210] width 32 height 12
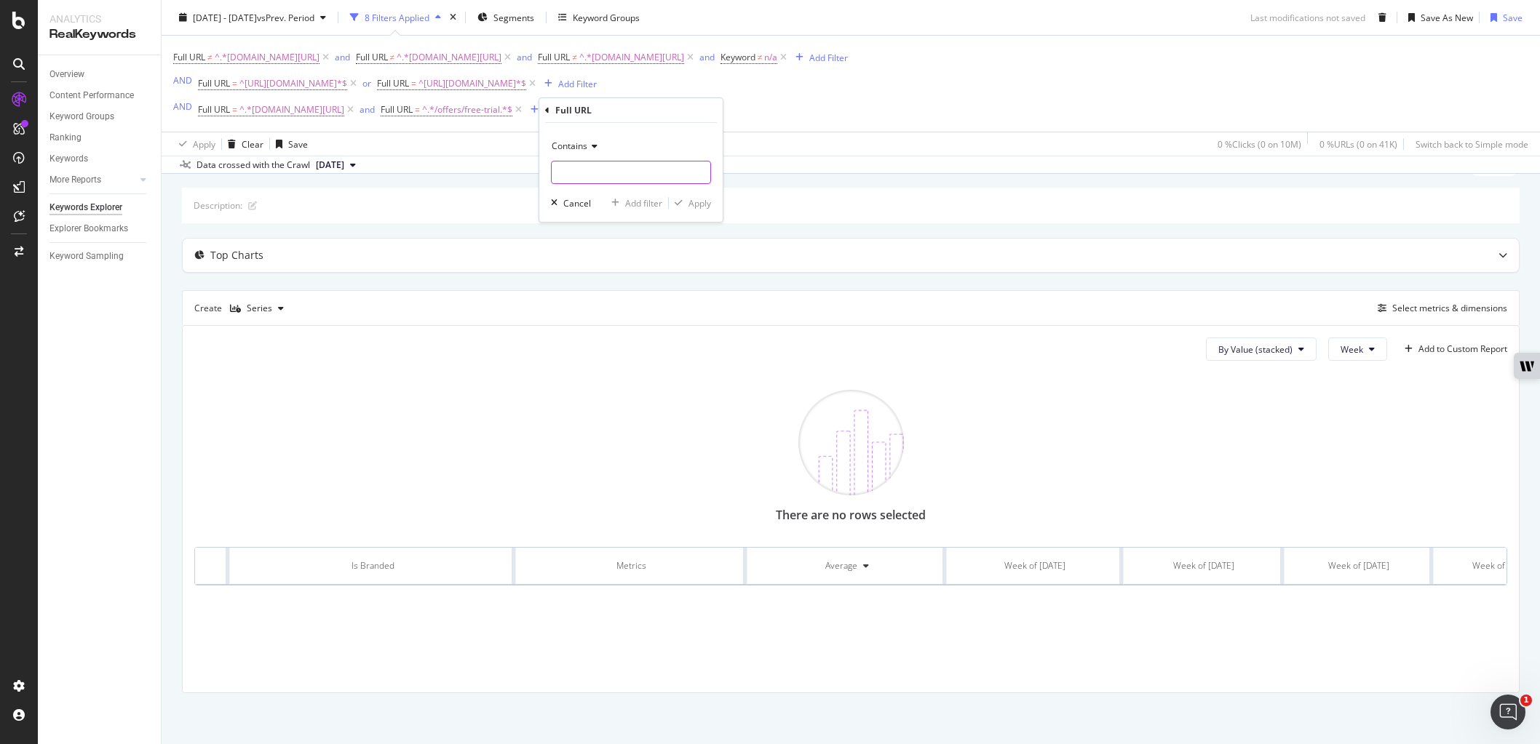
click at [583, 164] on input "text" at bounding box center [631, 172] width 159 height 23
type input "t-mobile.com/5g"
click at [587, 151] on icon at bounding box center [592, 146] width 10 height 9
click at [639, 248] on div "Ends with" at bounding box center [632, 251] width 156 height 19
click at [706, 205] on div "Apply" at bounding box center [699, 203] width 23 height 12
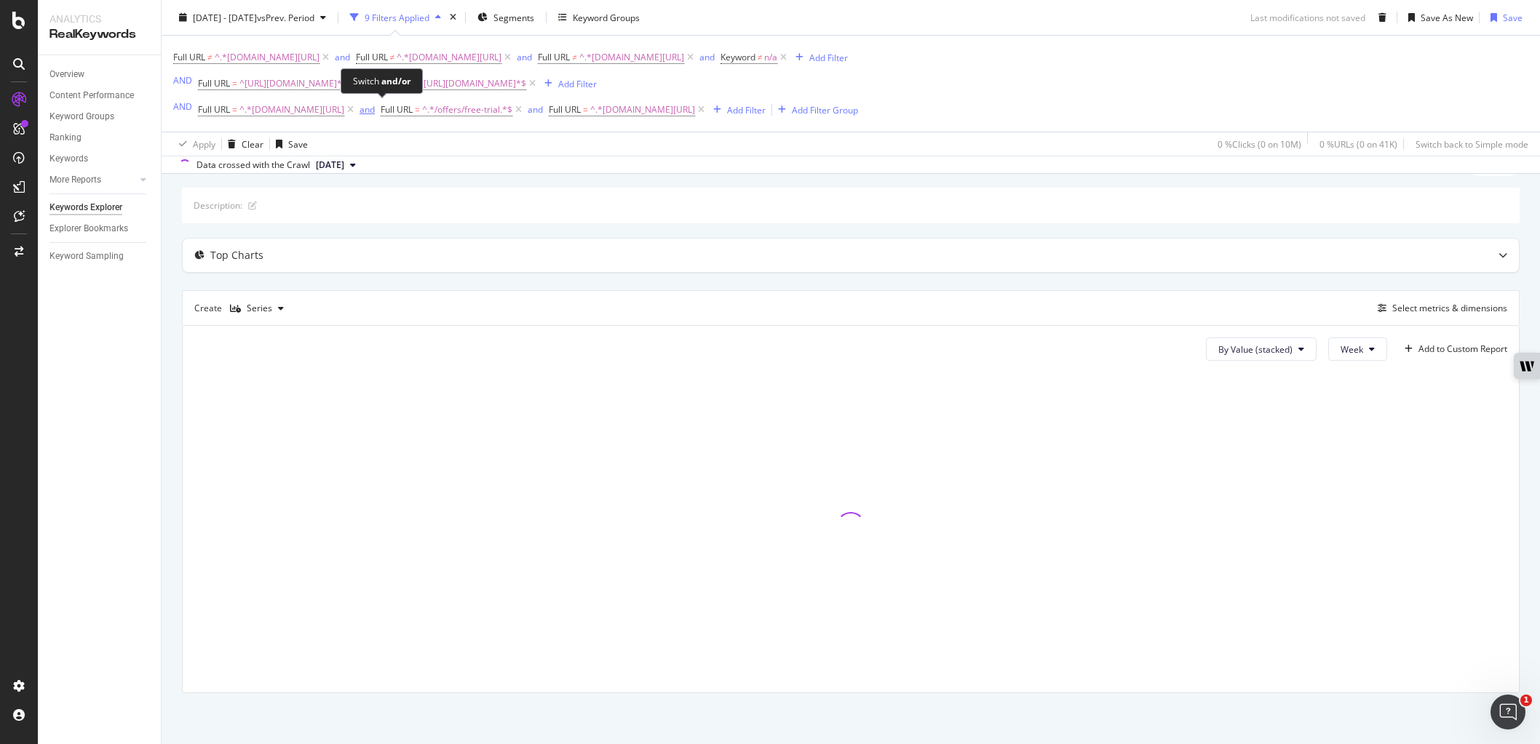
click at [375, 106] on div "and" at bounding box center [366, 109] width 15 height 12
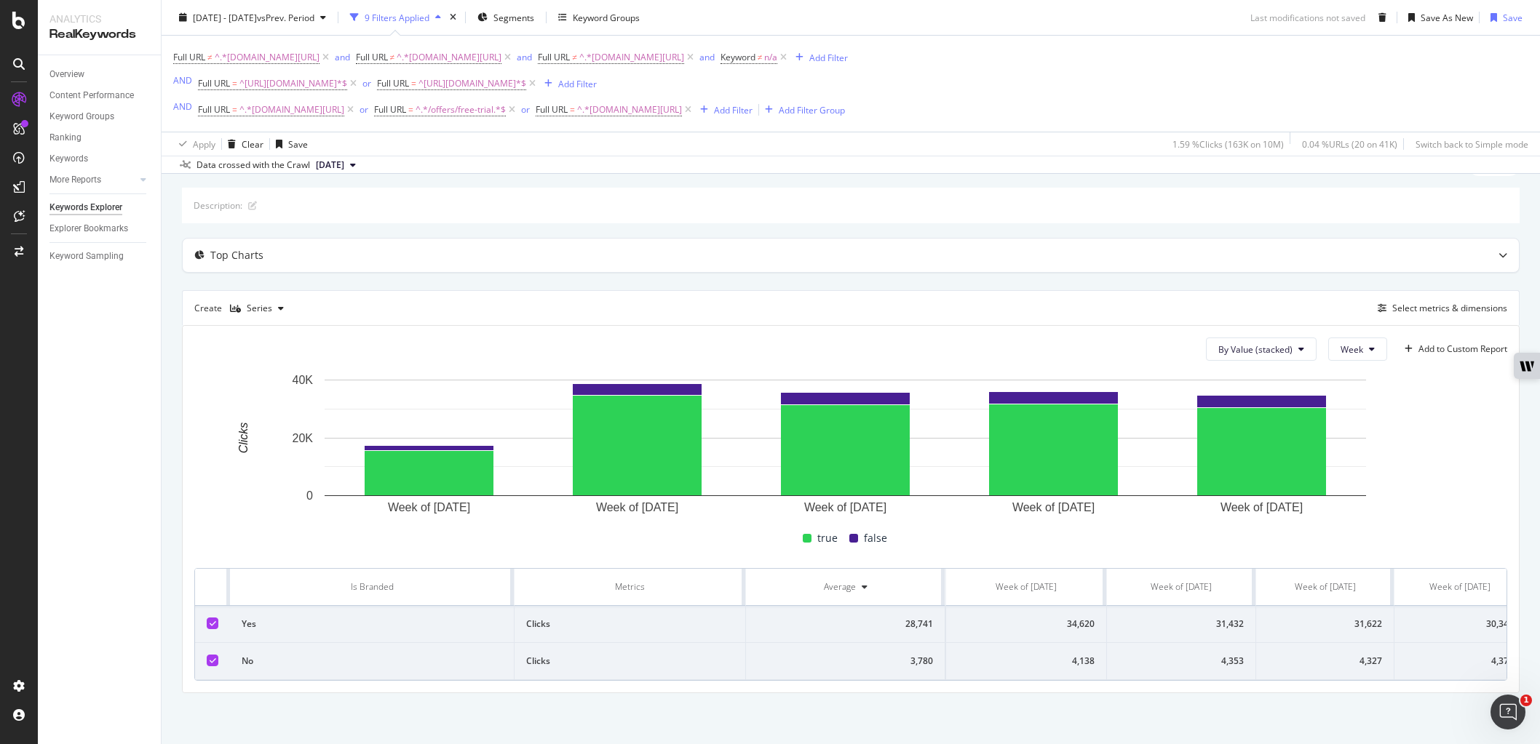
scroll to position [0, 207]
drag, startPoint x: 683, startPoint y: 111, endPoint x: 592, endPoint y: 109, distance: 91.7
click at [683, 111] on icon at bounding box center [688, 110] width 12 height 15
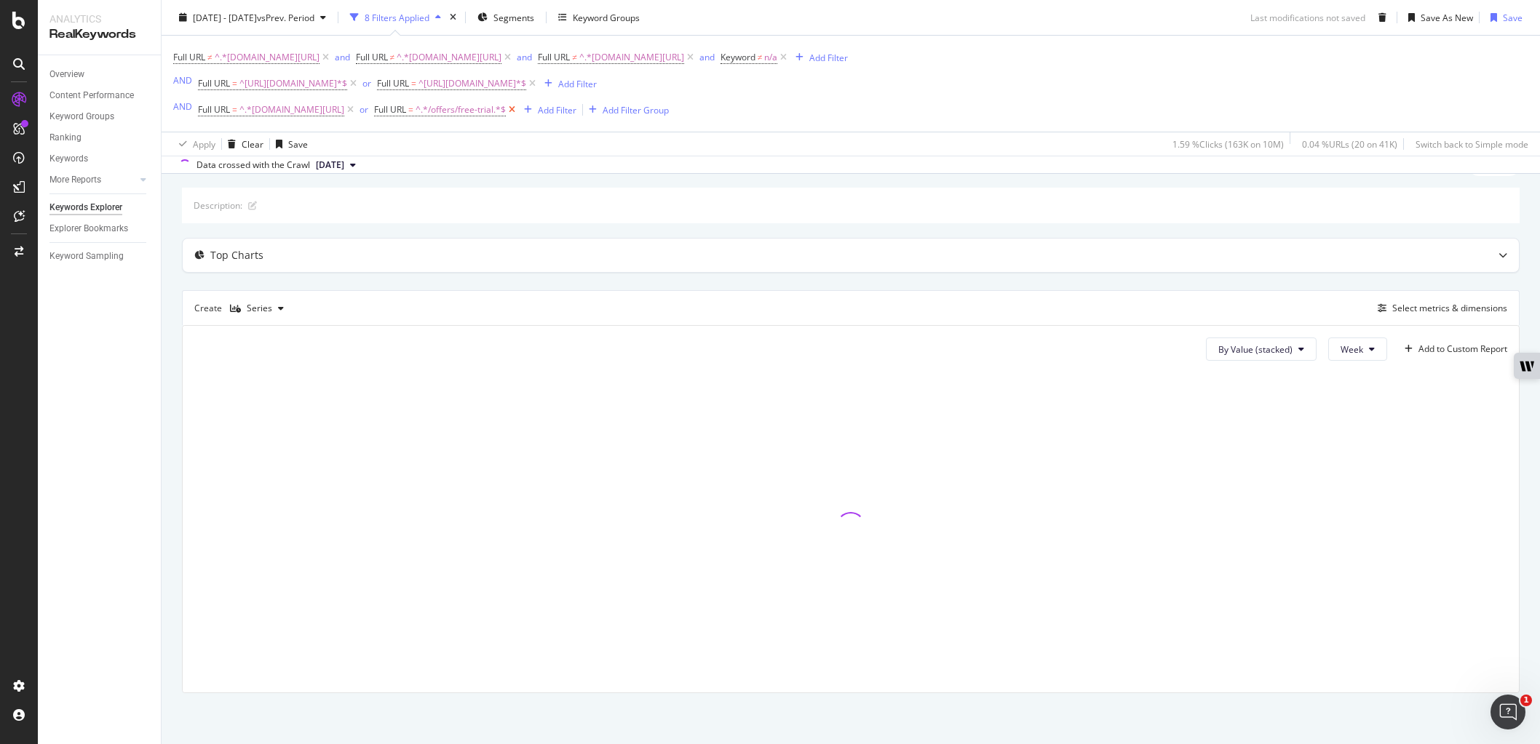
drag, startPoint x: 527, startPoint y: 113, endPoint x: 383, endPoint y: 111, distance: 143.4
click at [518, 113] on icon at bounding box center [512, 110] width 12 height 15
click at [302, 114] on span "^.*t-mobile.com/coverage.*$" at bounding box center [291, 110] width 105 height 20
click at [282, 172] on input "t-mobile.com/coverage" at bounding box center [279, 170] width 138 height 23
click at [277, 169] on input "t-mobile.com/coverage" at bounding box center [279, 170] width 138 height 23
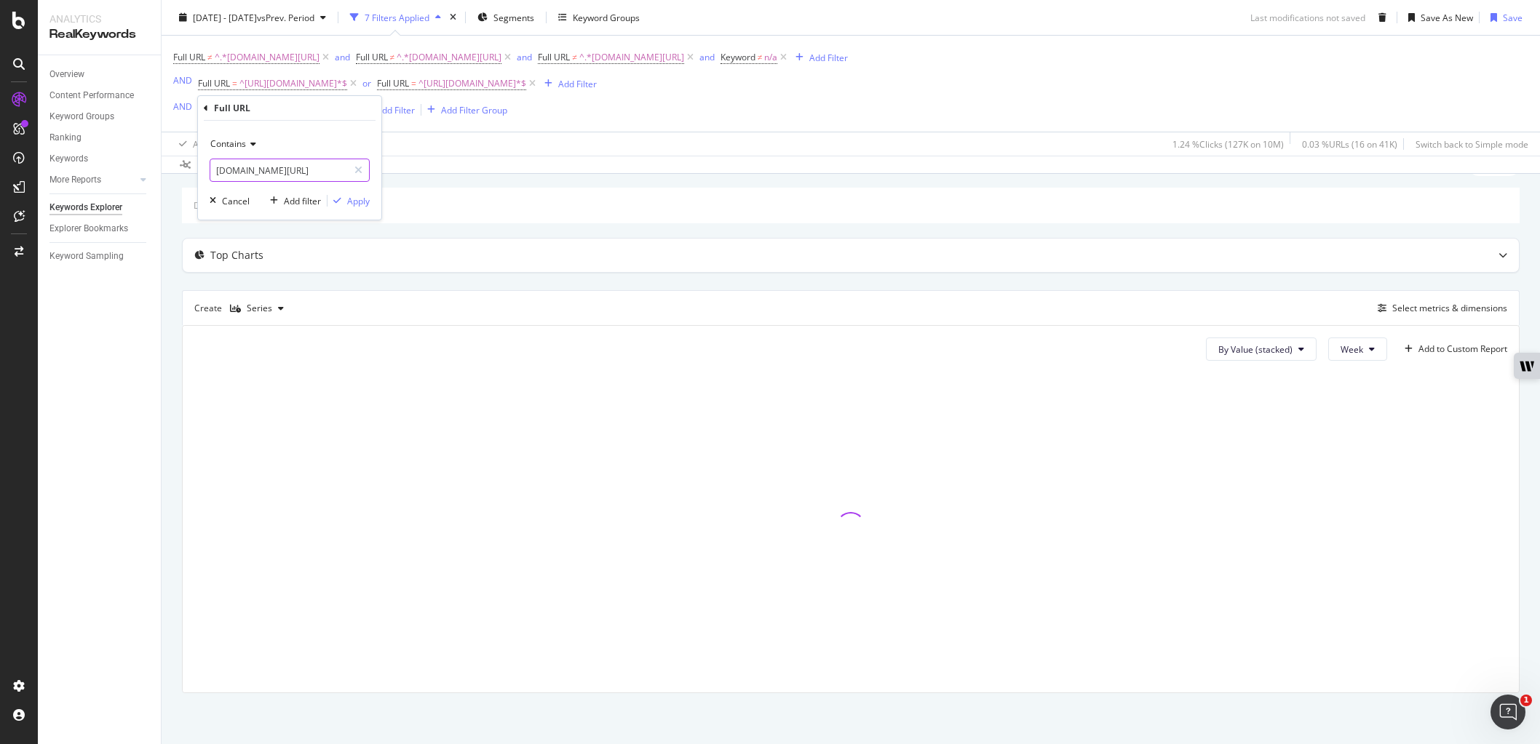
click at [277, 169] on input "t-mobile.com/coverage" at bounding box center [279, 170] width 138 height 23
paste input "www.t-mobile.com/coverage/satellite-phone-service 110640"
drag, startPoint x: 258, startPoint y: 174, endPoint x: 199, endPoint y: 169, distance: 58.4
click at [150, 173] on body "Analytics RealKeywords Overview Content Performance Keyword Groups Ranking Keyw…" at bounding box center [770, 372] width 1540 height 744
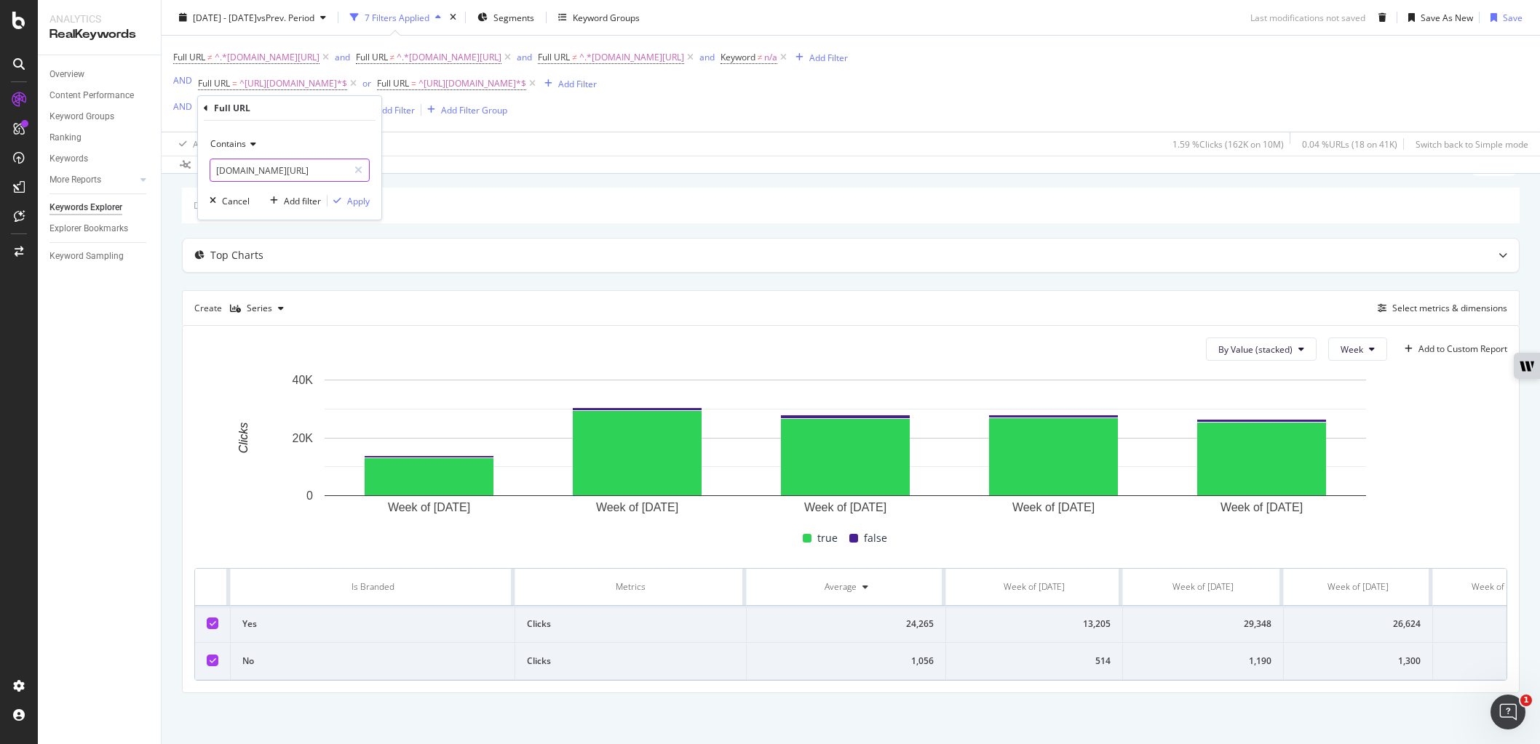
click at [228, 167] on input "www.t-mobile.com/coverage/satellite-phone-service" at bounding box center [279, 170] width 138 height 23
type input "t-mobile.com/coverage/satellite-phone-service"
click at [357, 203] on div "Apply" at bounding box center [358, 201] width 23 height 12
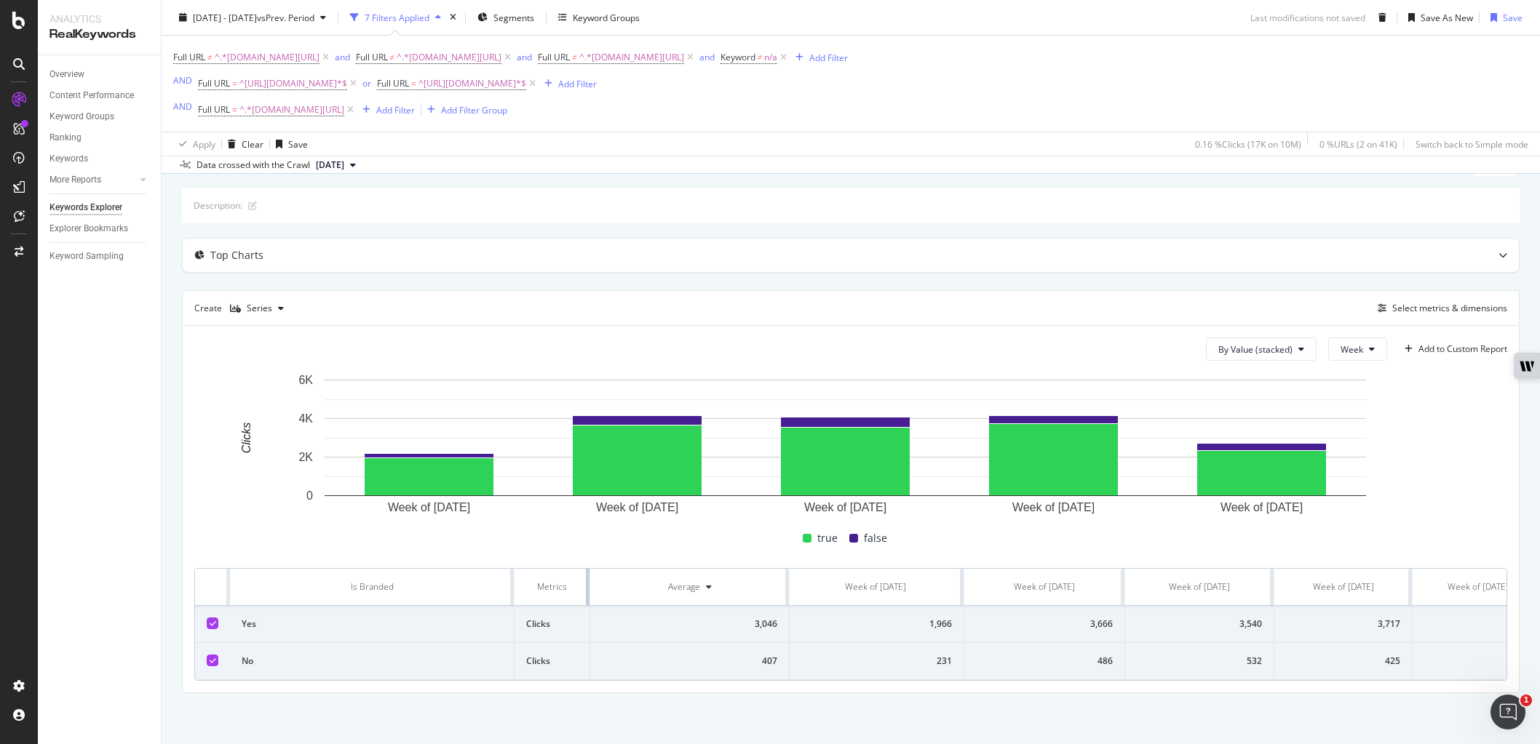
scroll to position [72, 0]
drag, startPoint x: 743, startPoint y: 589, endPoint x: 587, endPoint y: 573, distance: 156.5
click at [587, 573] on div at bounding box center [588, 587] width 4 height 36
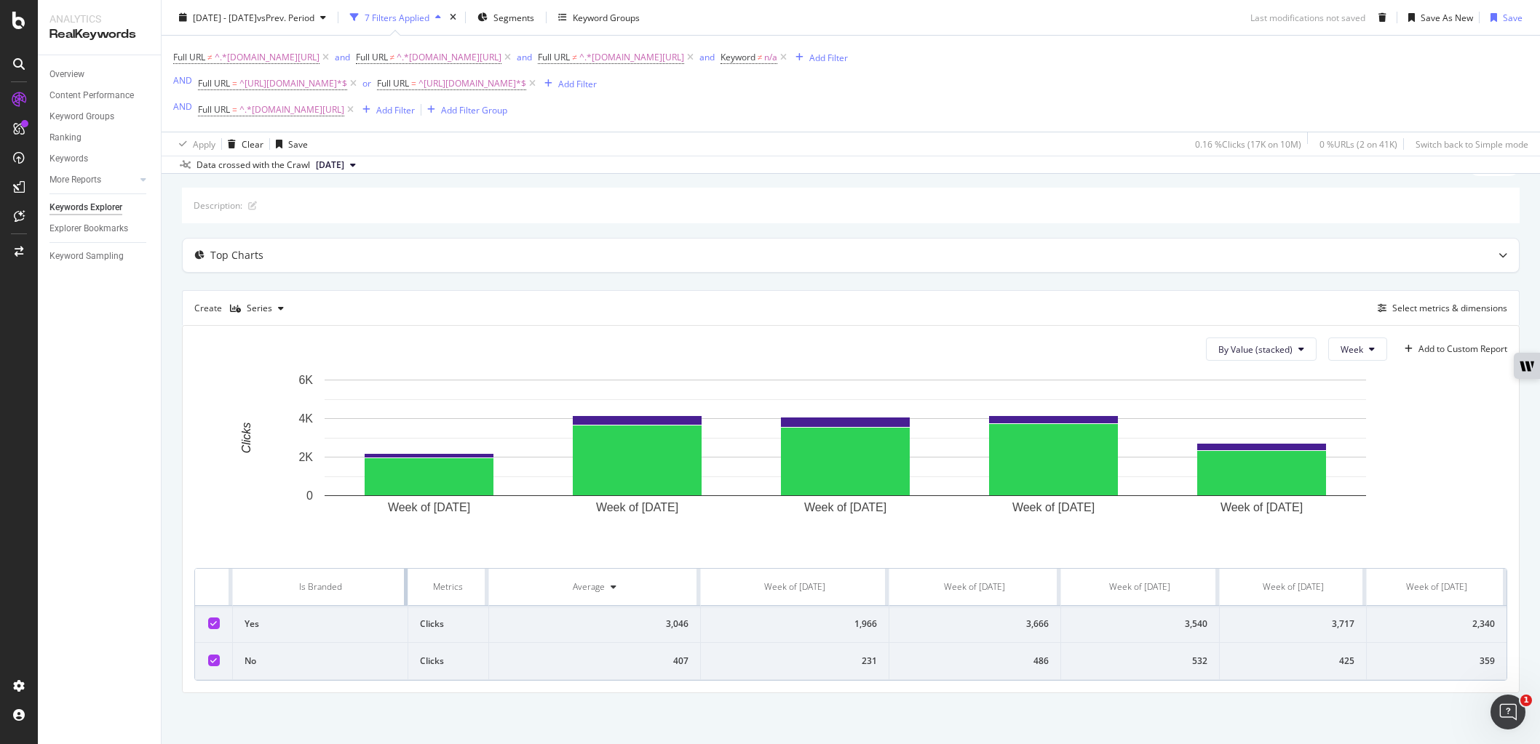
scroll to position [0, 0]
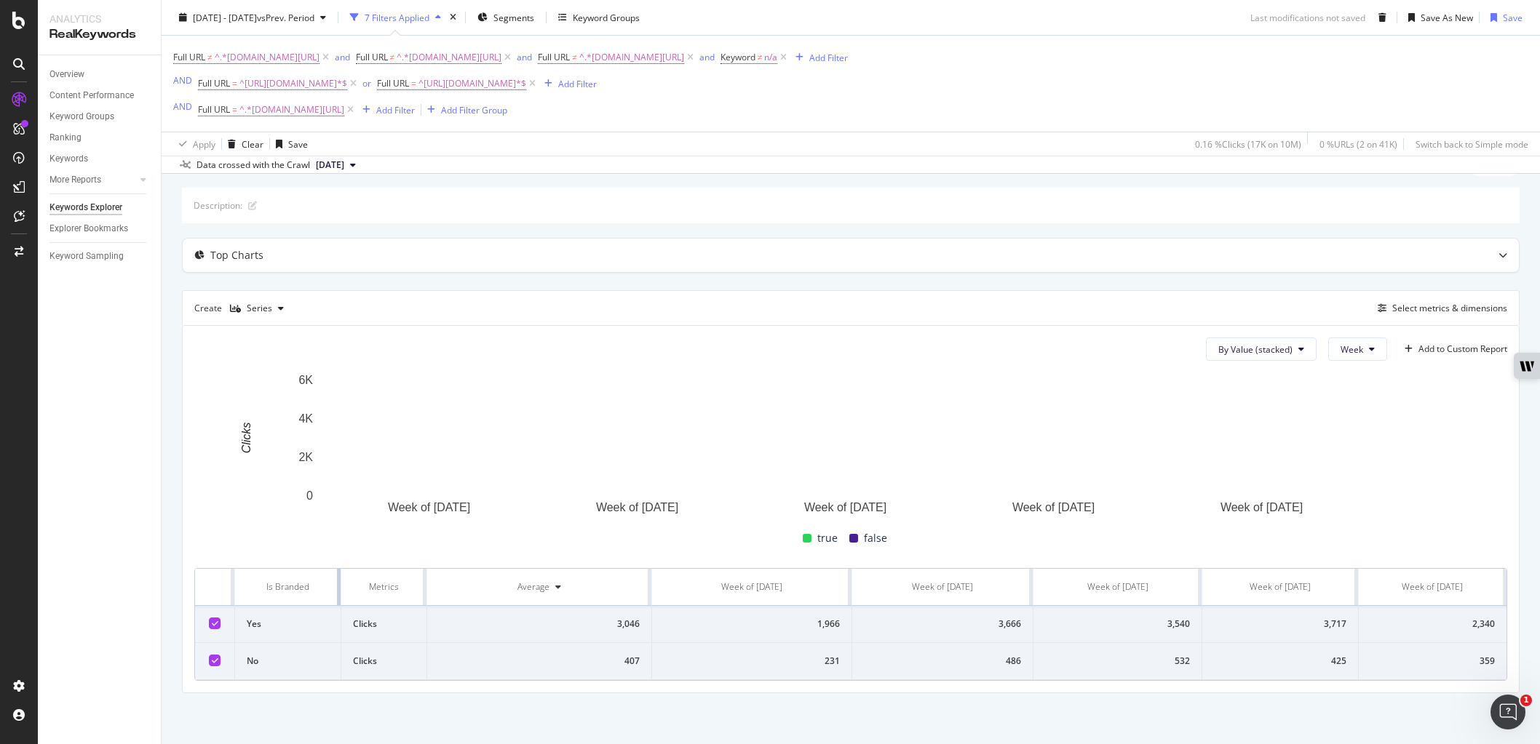
drag, startPoint x: 512, startPoint y: 577, endPoint x: 321, endPoint y: 575, distance: 190.7
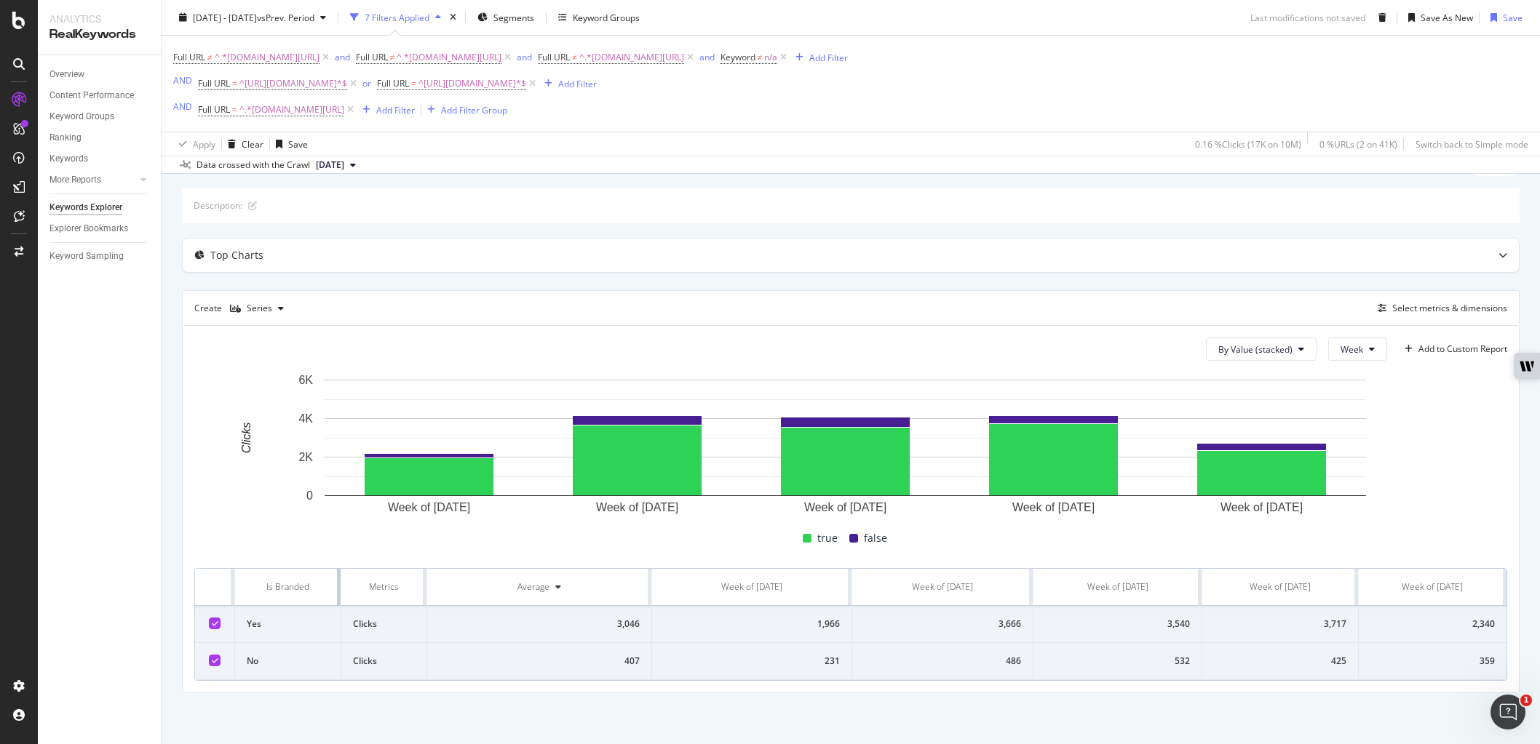
click at [321, 575] on th "Is Branded" at bounding box center [288, 587] width 106 height 37
